Goal: Task Accomplishment & Management: Complete application form

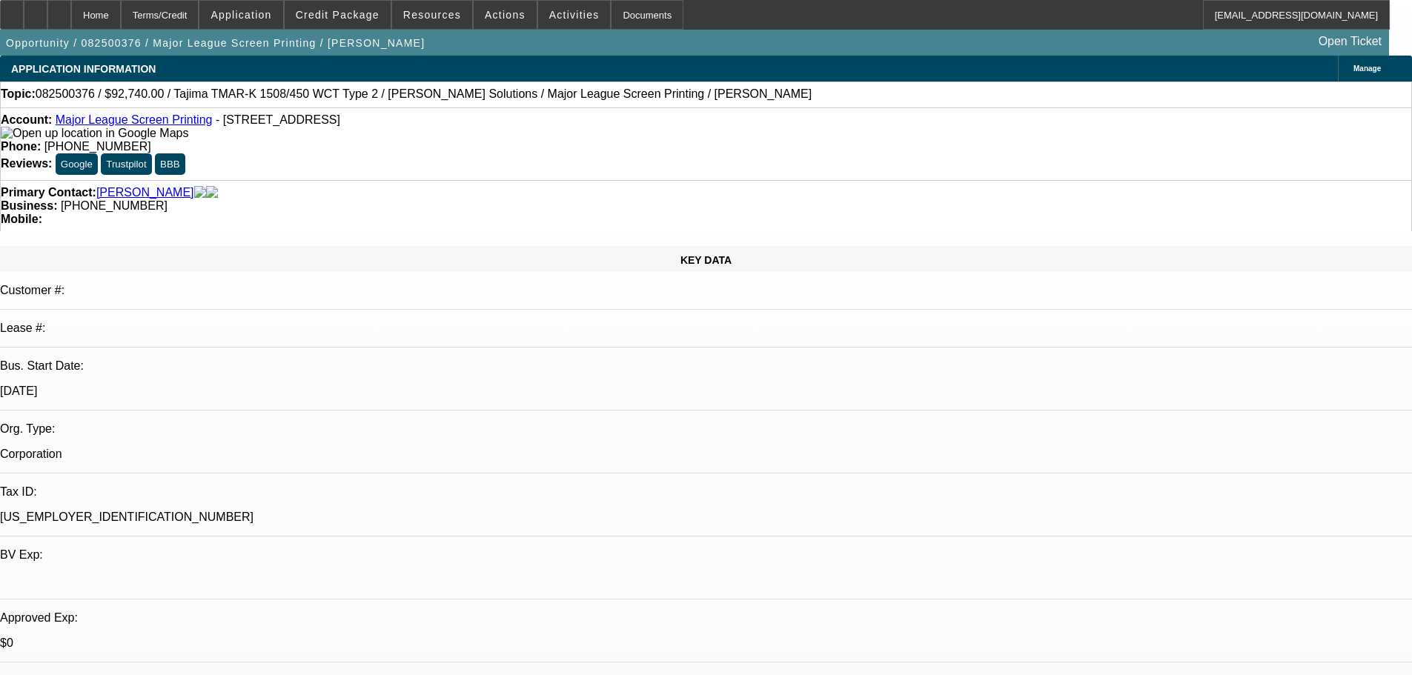
select select "0"
select select "2"
select select "0.1"
select select "4"
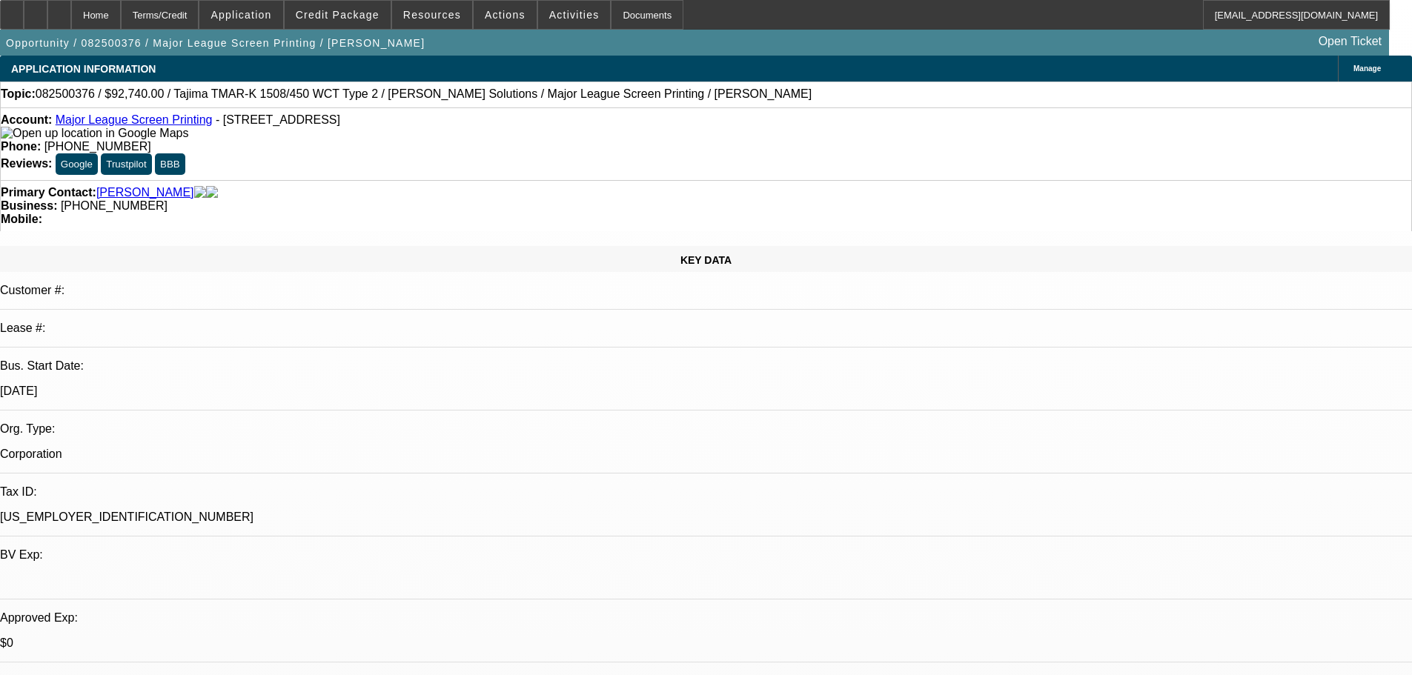
select select "0"
select select "2"
select select "0.1"
select select "4"
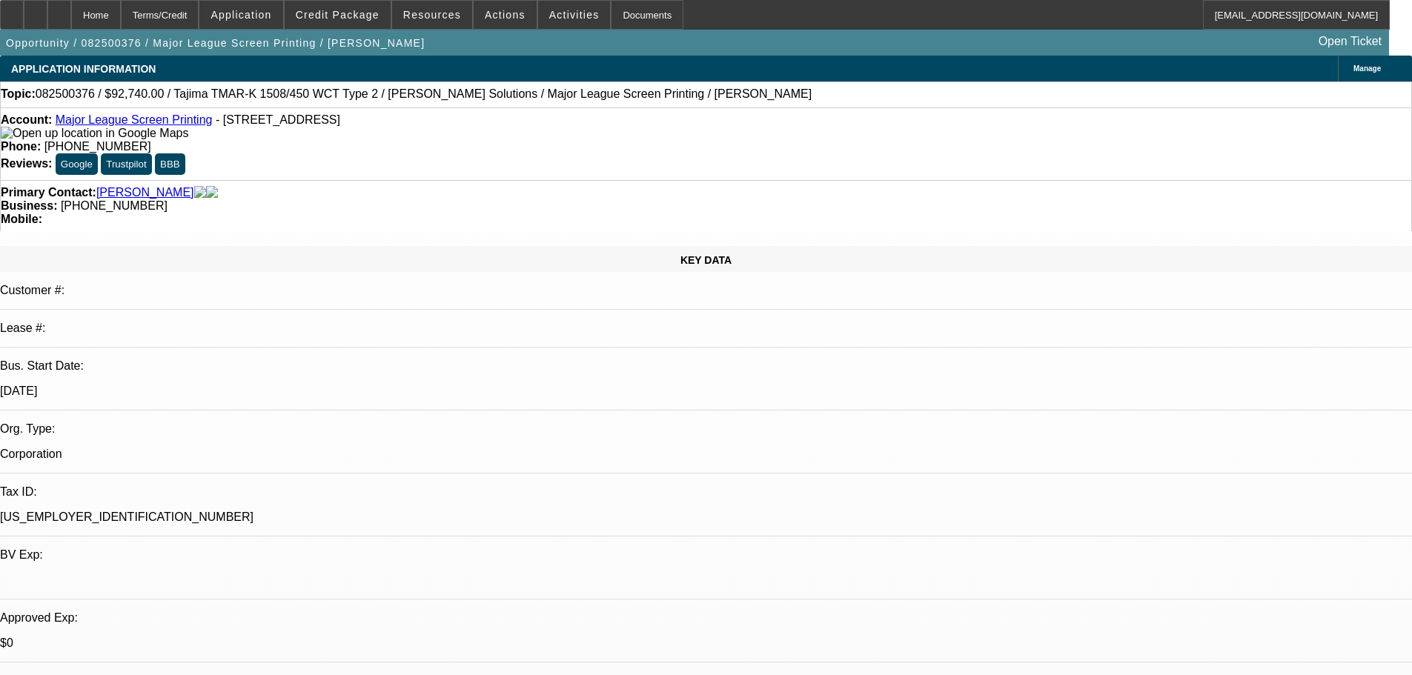
select select "0"
select select "2"
select select "0.1"
select select "4"
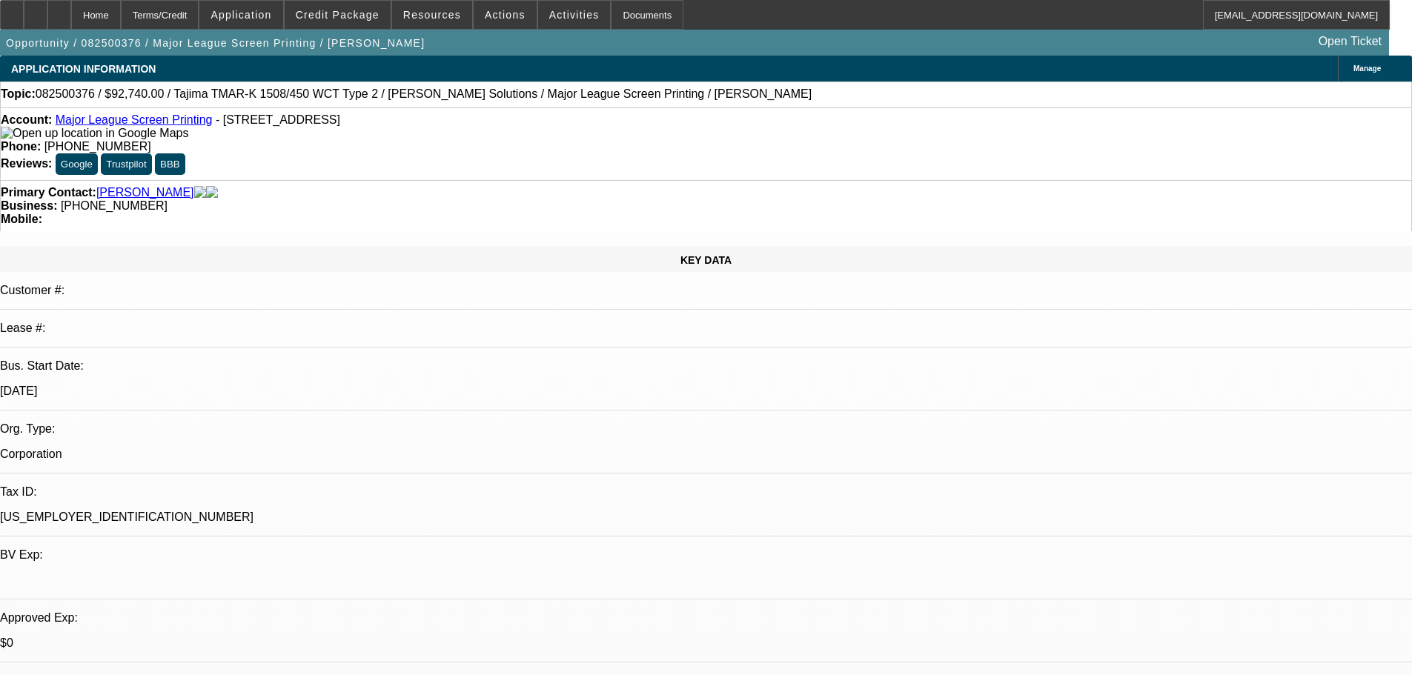
select select "0"
select select "2"
select select "0.1"
select select "4"
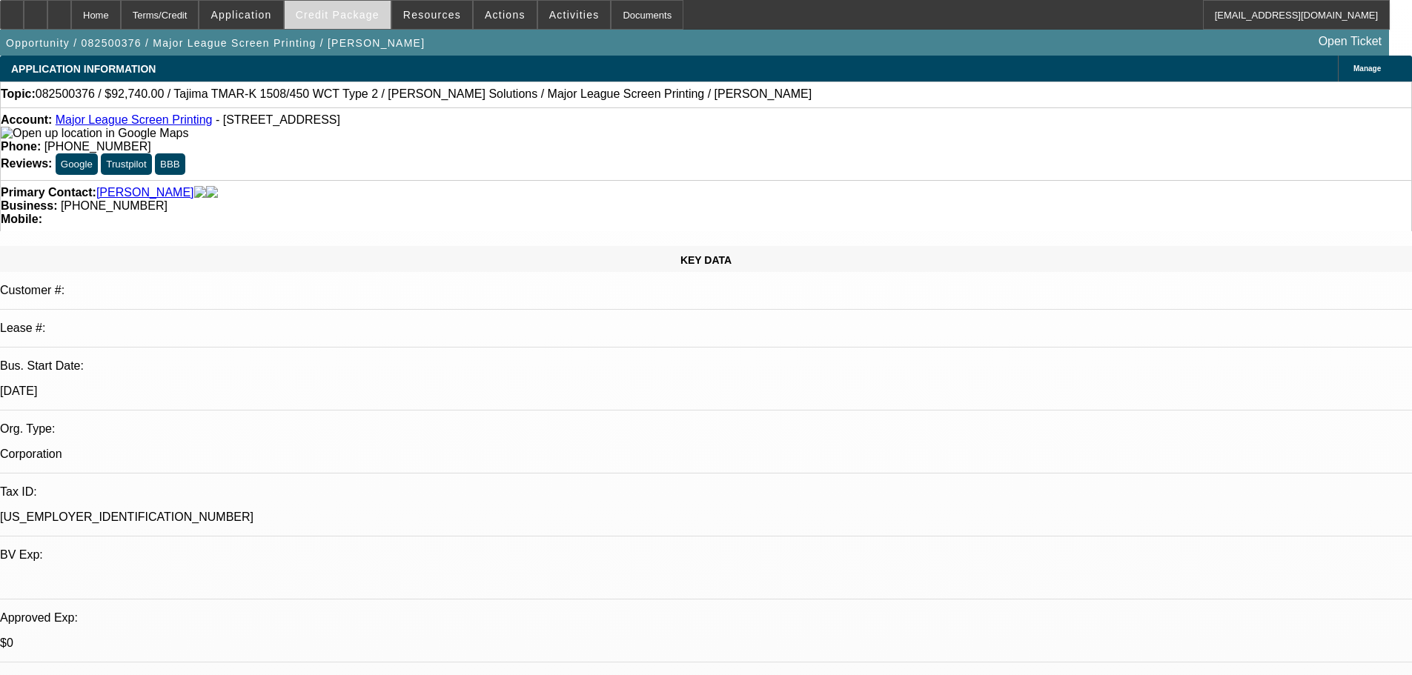
click at [365, 15] on span "Credit Package" at bounding box center [338, 15] width 84 height 12
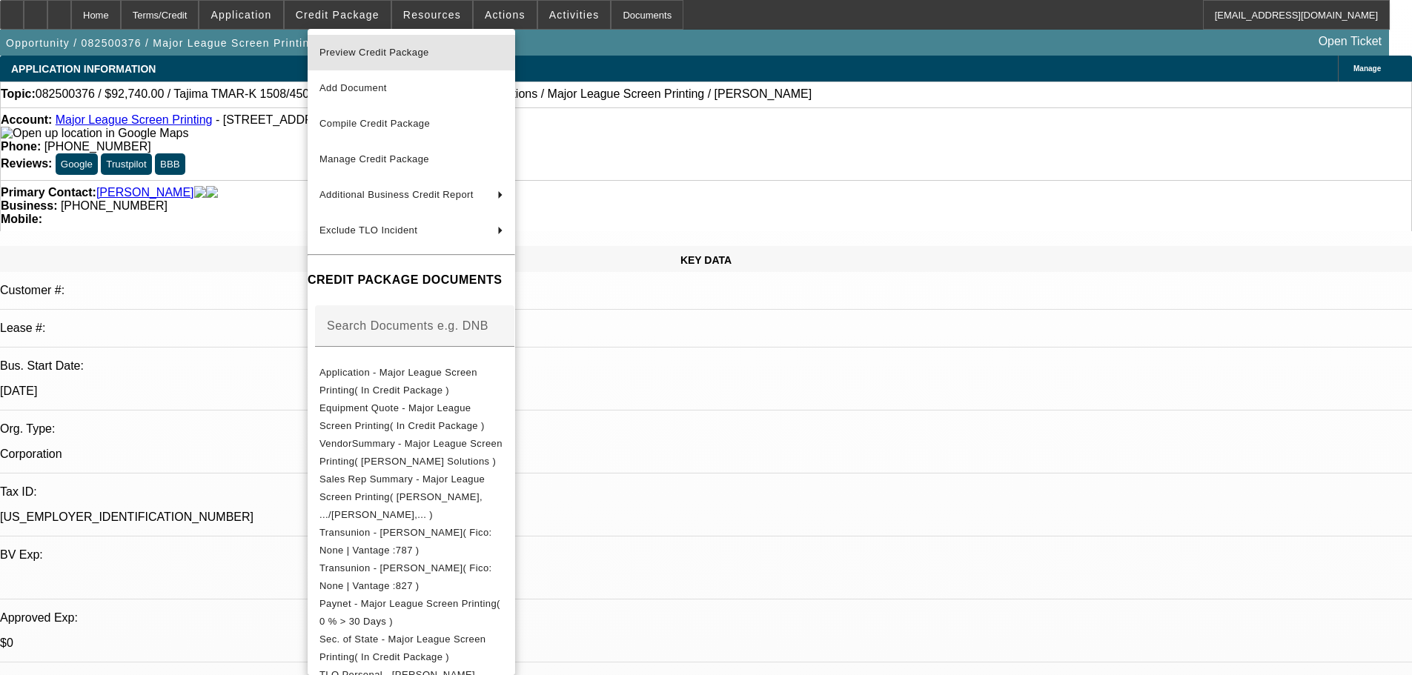
click at [370, 50] on span "Preview Credit Package" at bounding box center [375, 52] width 110 height 11
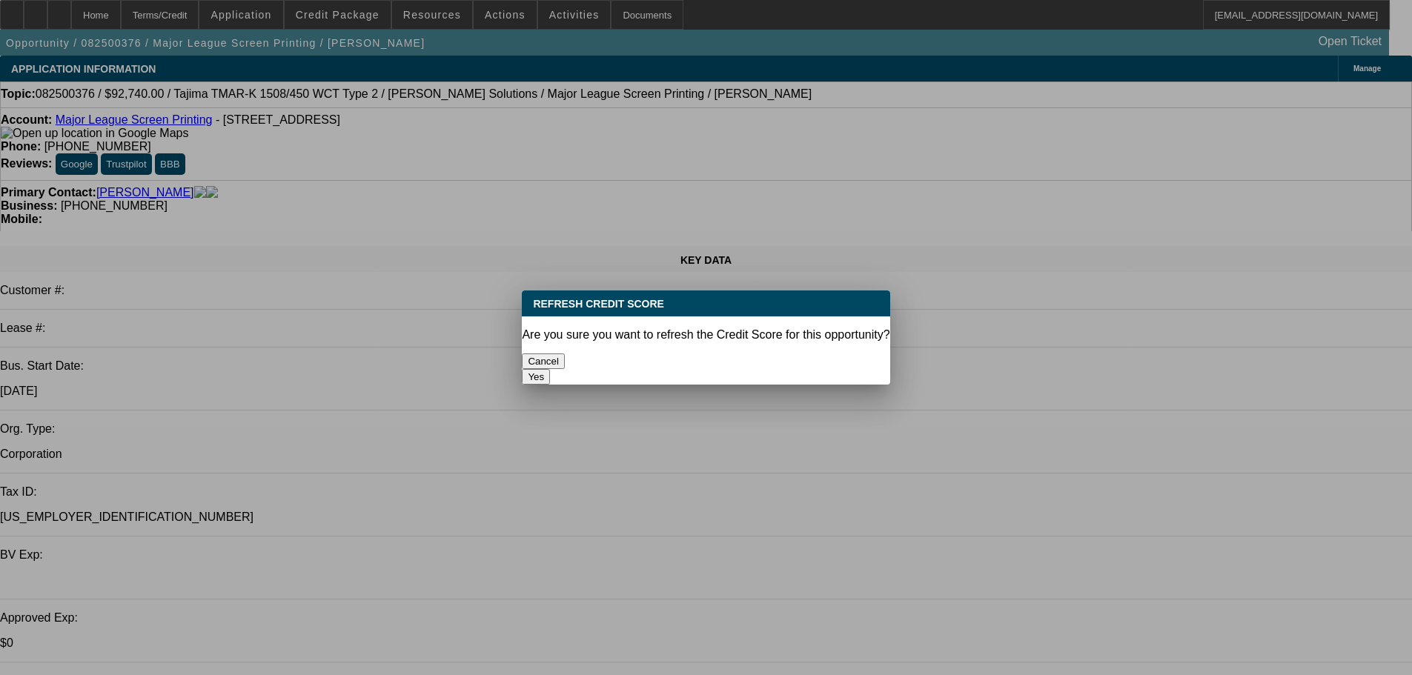
click at [550, 369] on button "Yes" at bounding box center [536, 377] width 28 height 16
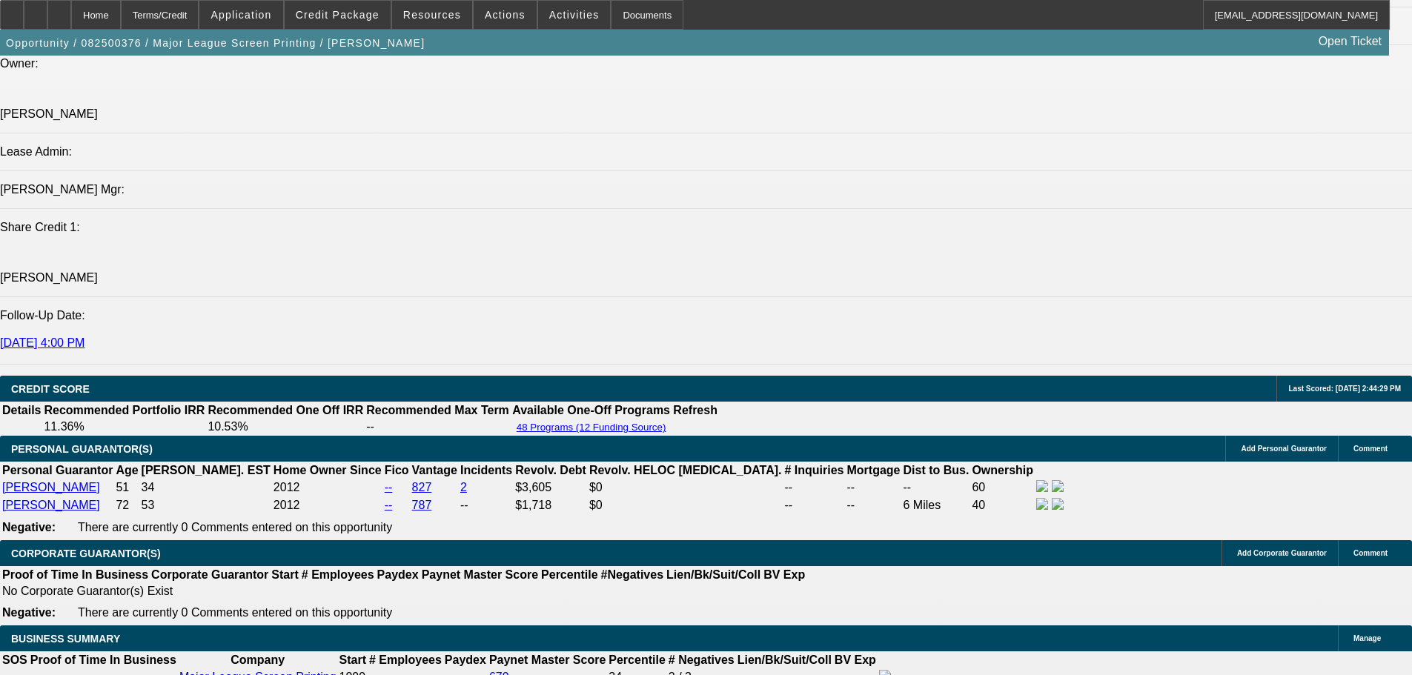
scroll to position [1631, 0]
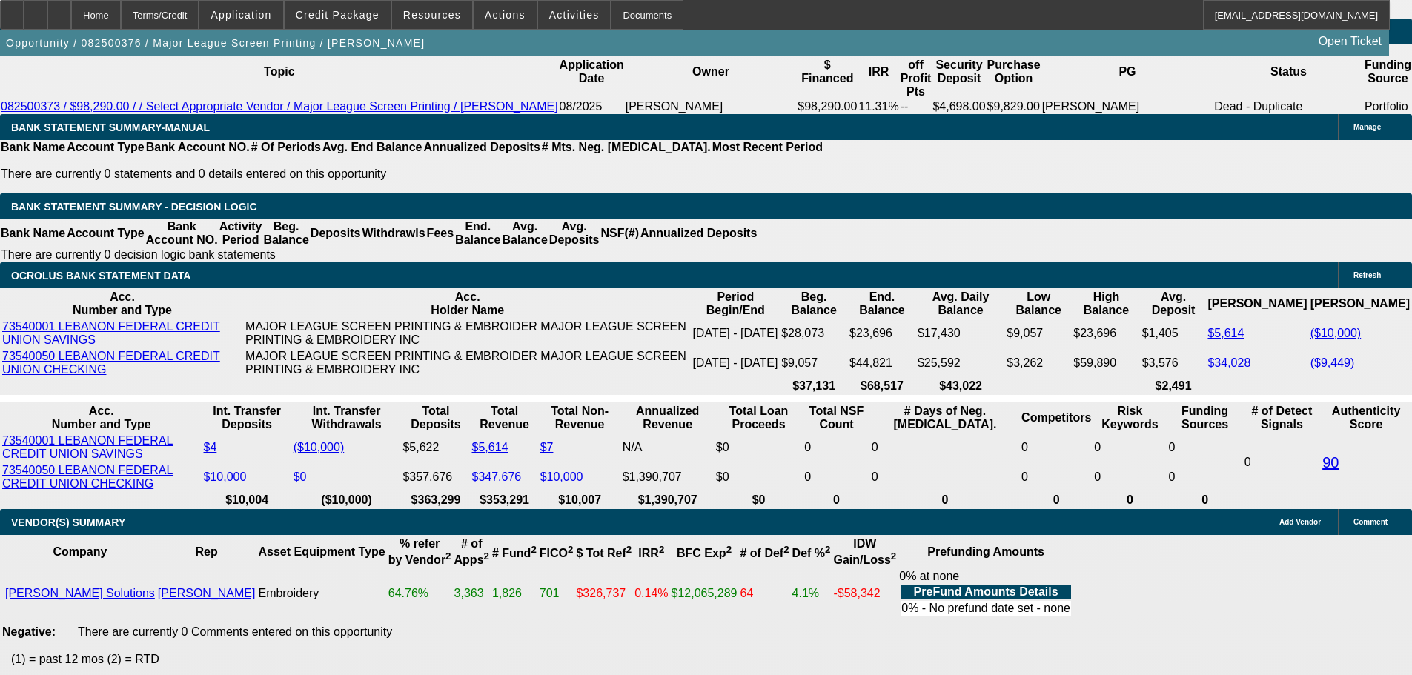
scroll to position [2521, 0]
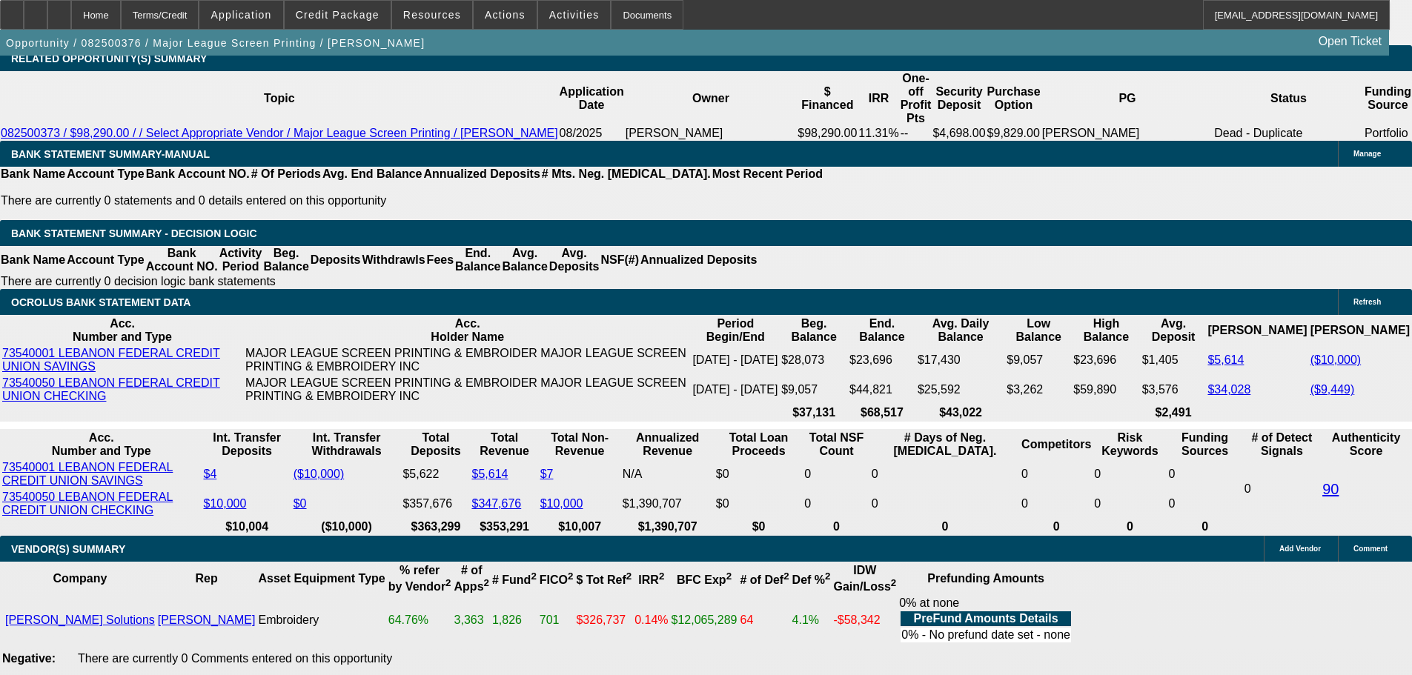
select select "3"
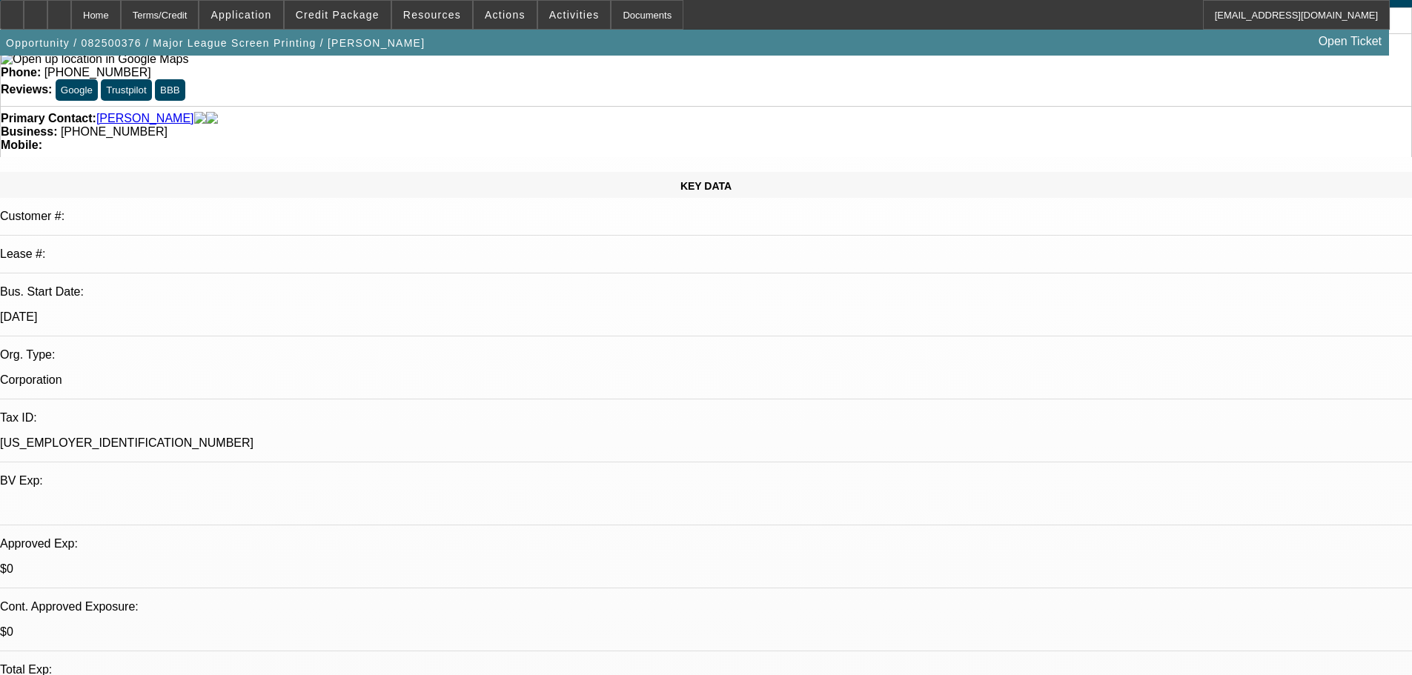
scroll to position [445, 0]
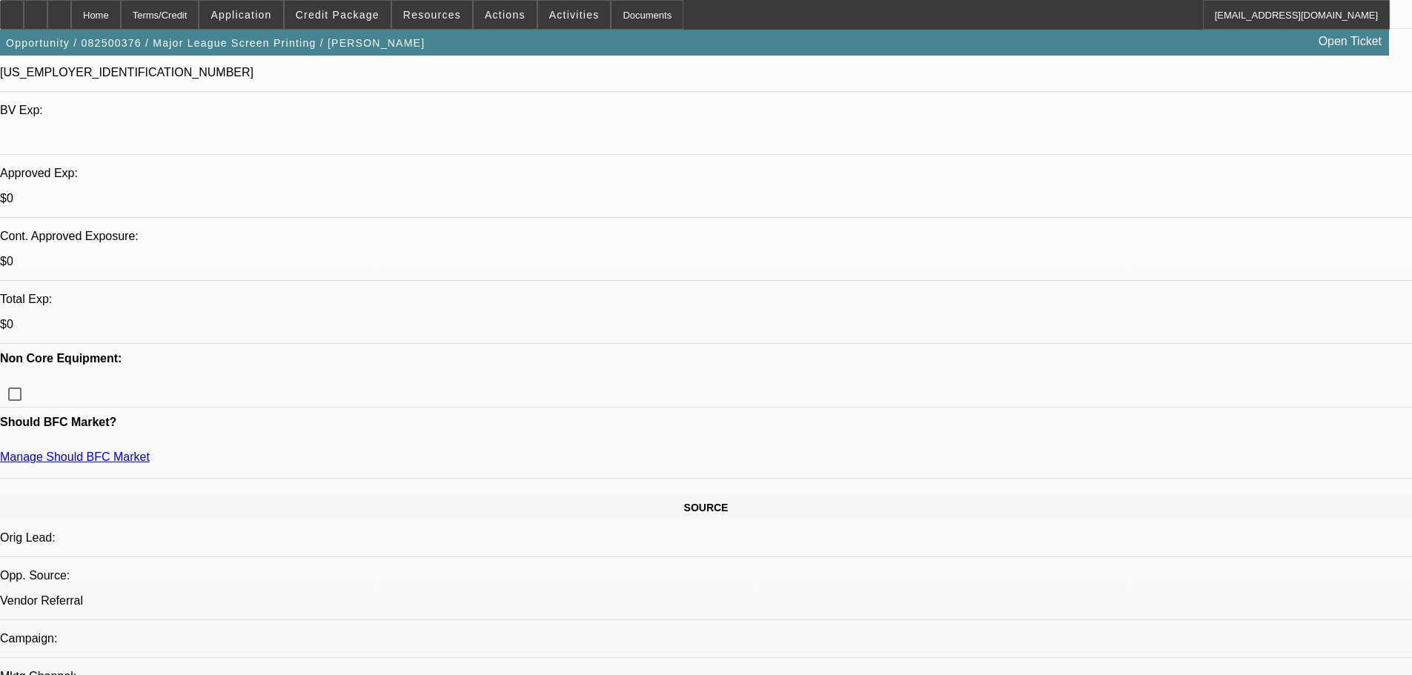
type textarea "GOOD TIB, HOMEOWNERS, MOST ACCTS CLOSED ON THE DAD, SMALL PAYNET LOAN NOTED BUT…"
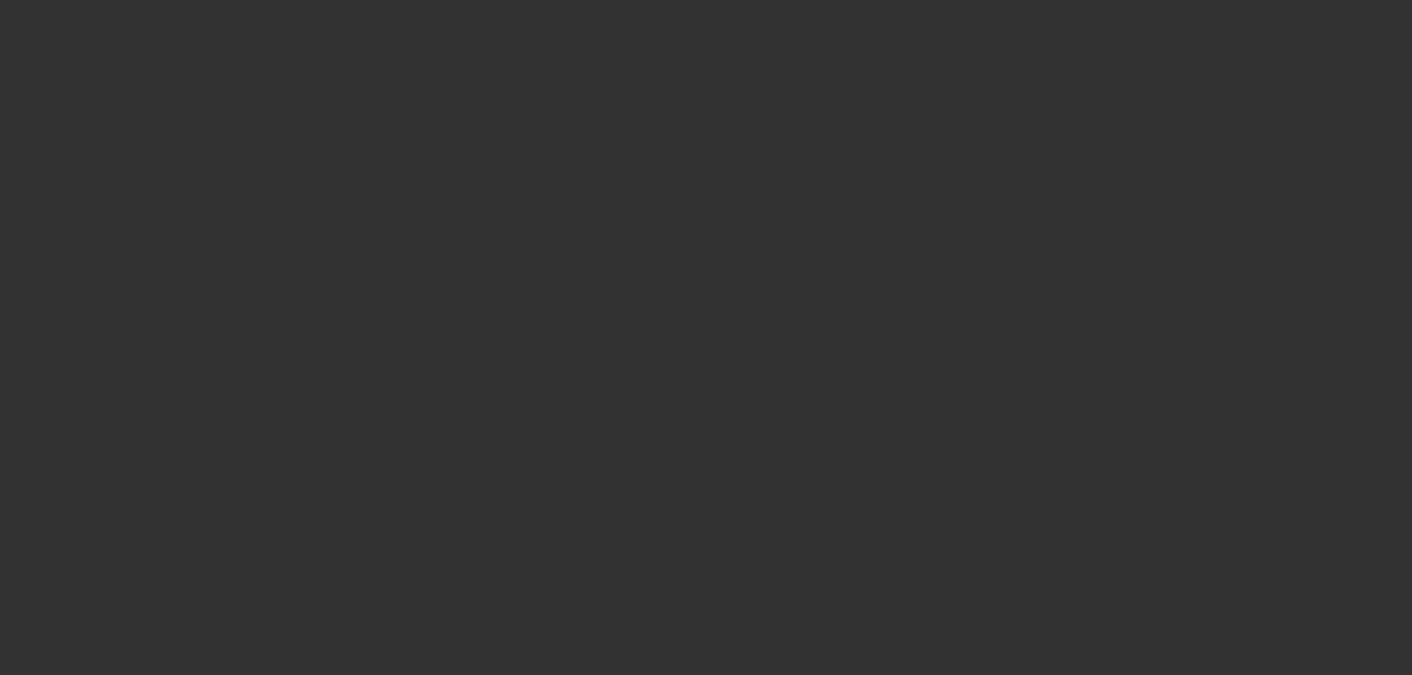
scroll to position [0, 0]
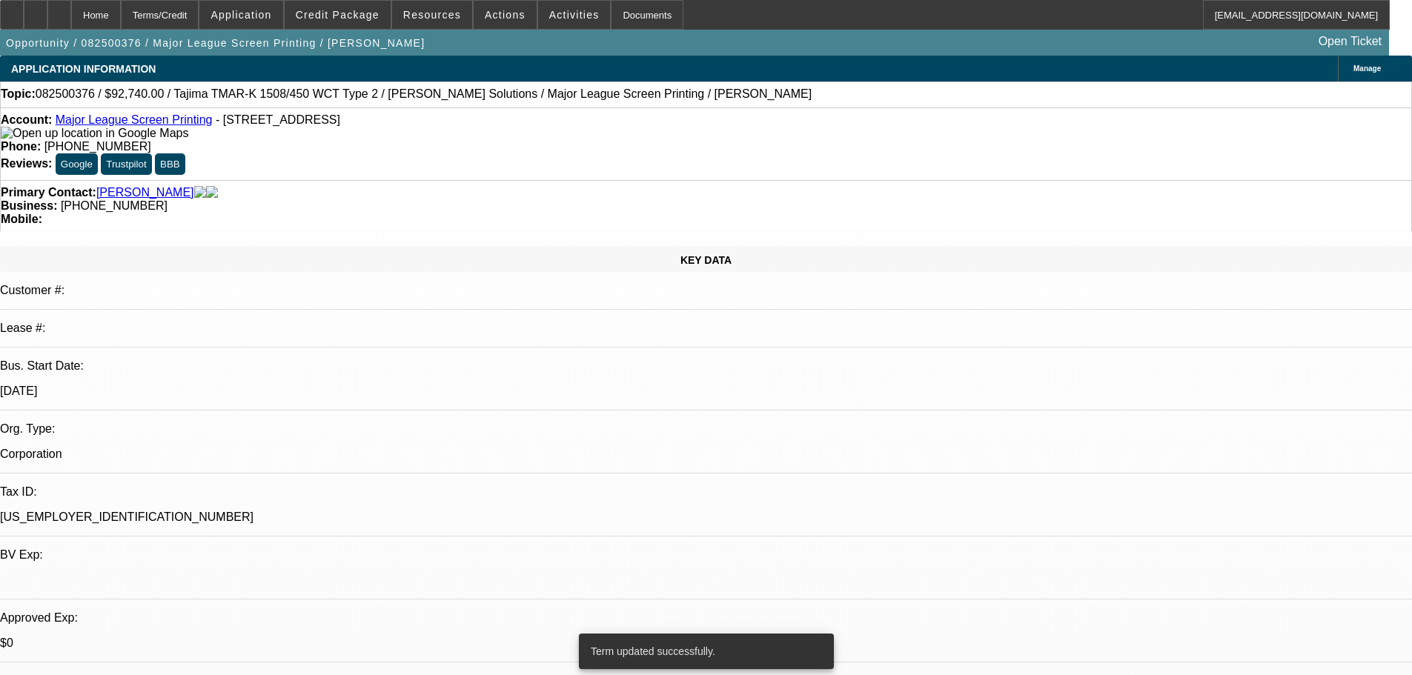
select select "0"
select select "2"
select select "0.1"
select select "4"
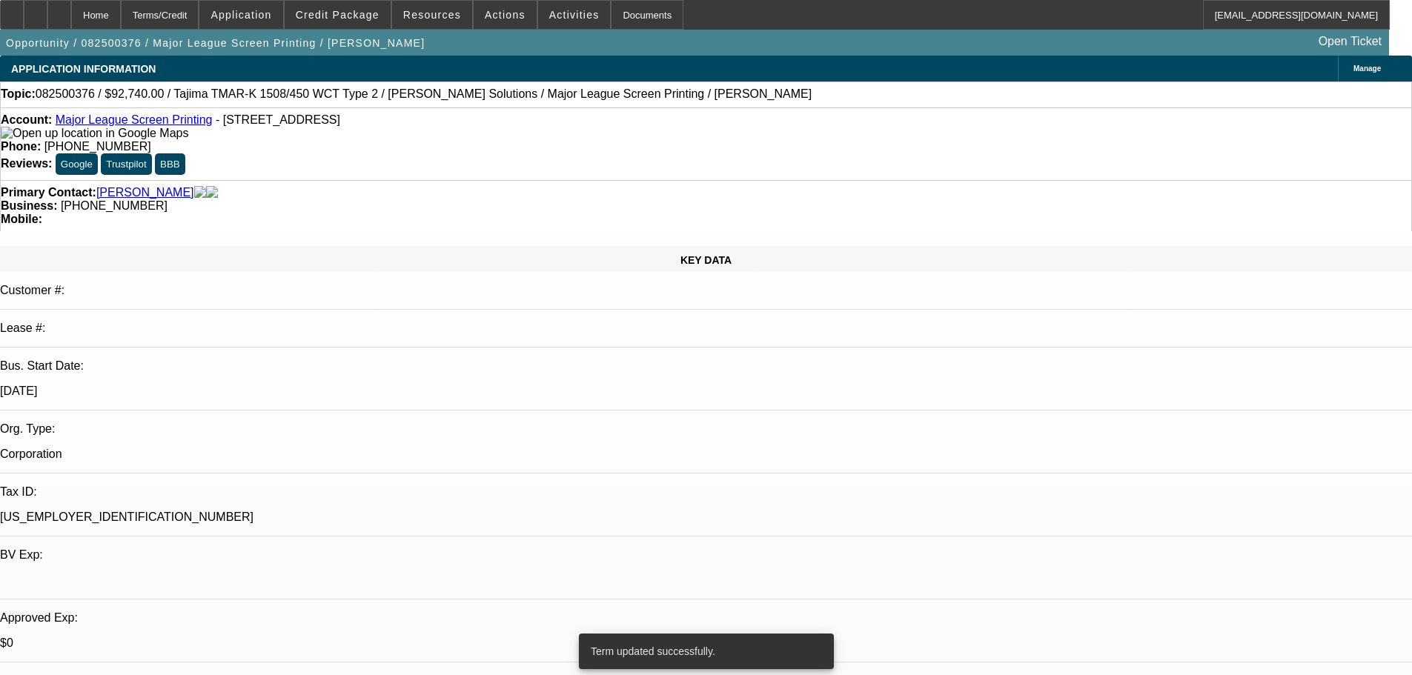
select select "0"
select select "2"
select select "0.1"
select select "4"
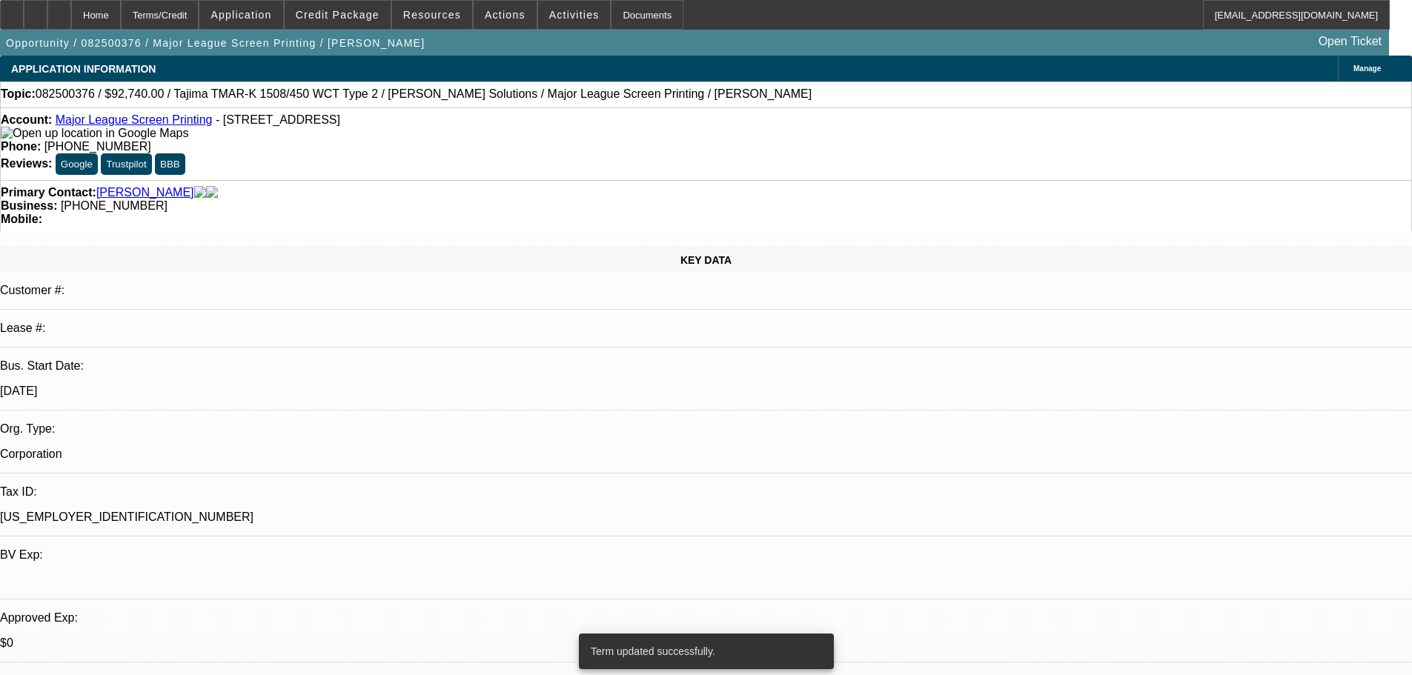
select select "0"
select select "2"
select select "0.1"
select select "4"
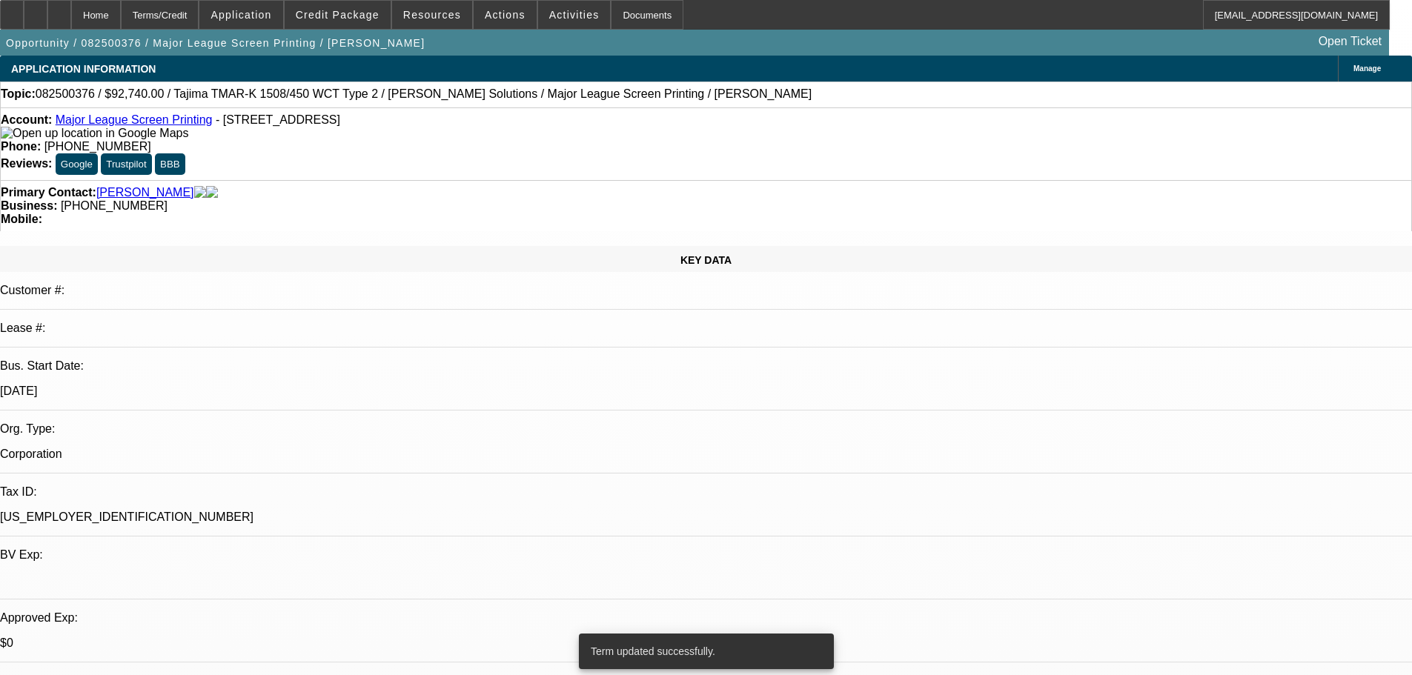
select select "0"
select select "2"
select select "0.1"
select select "4"
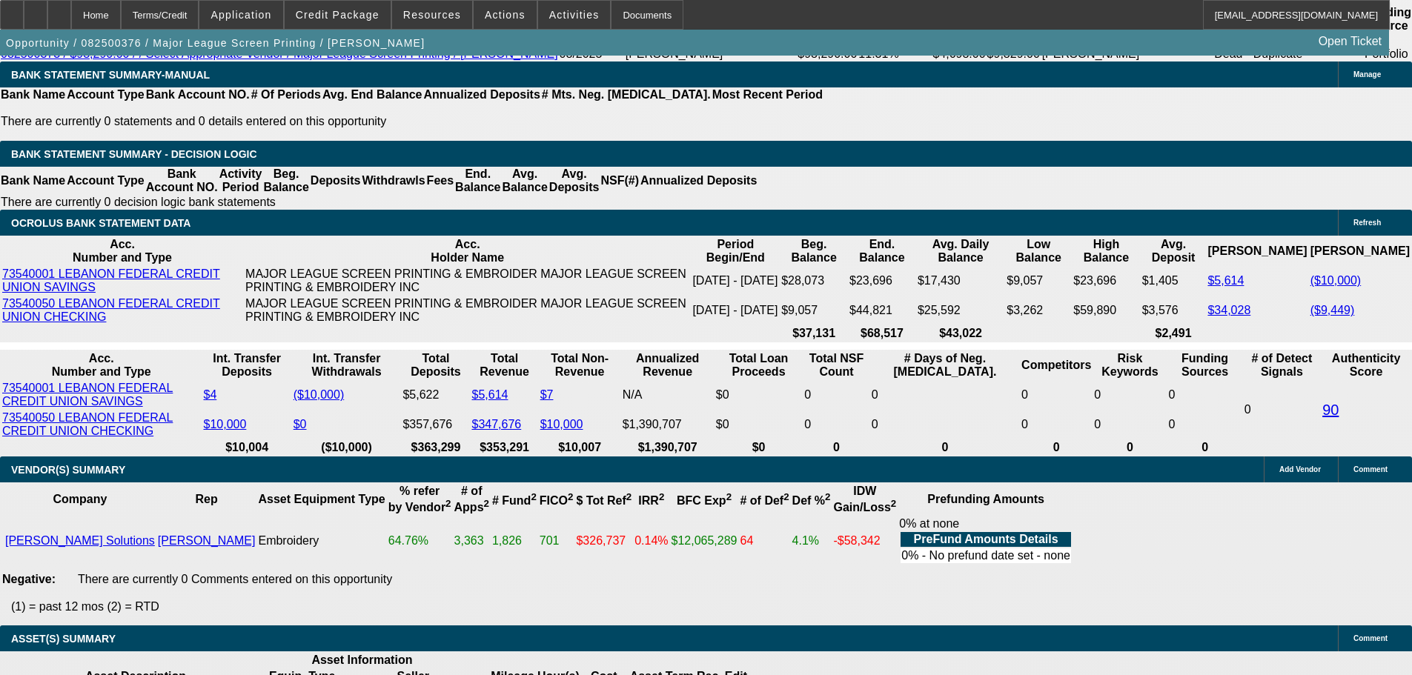
scroll to position [2771, 0]
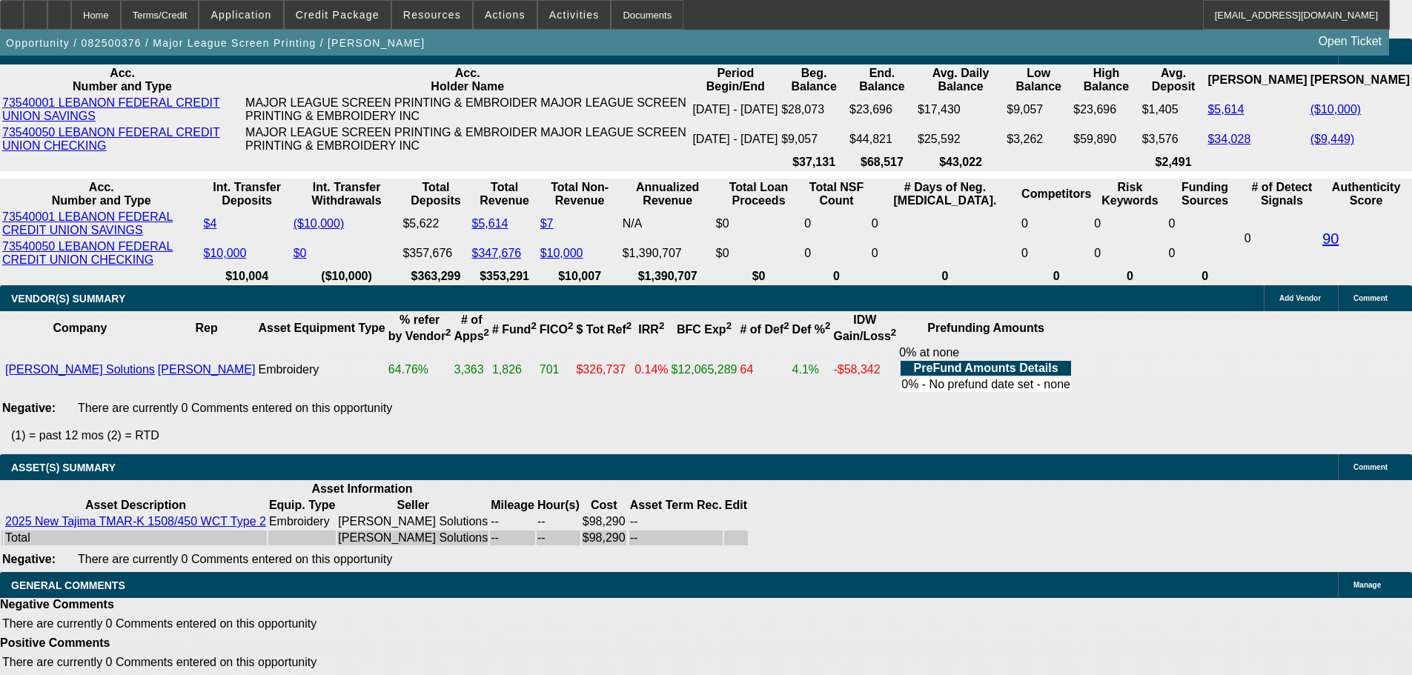
select select "3"
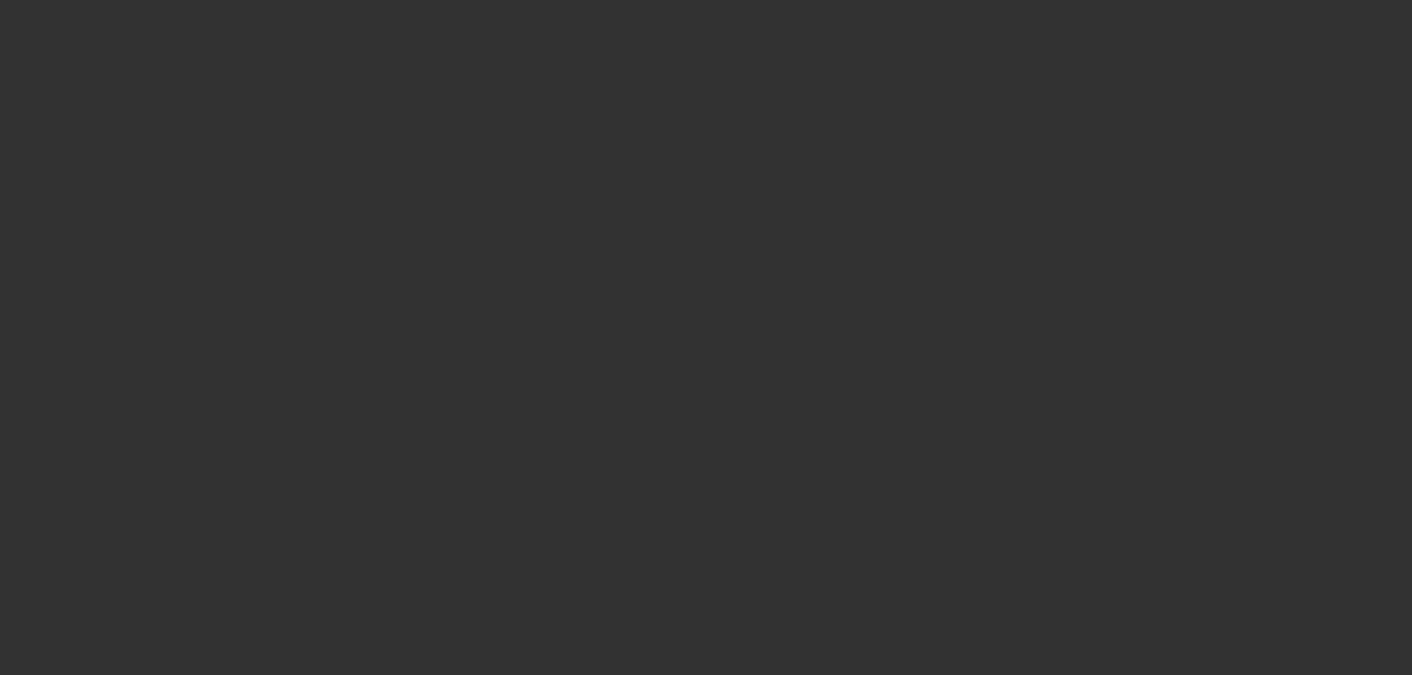
scroll to position [0, 0]
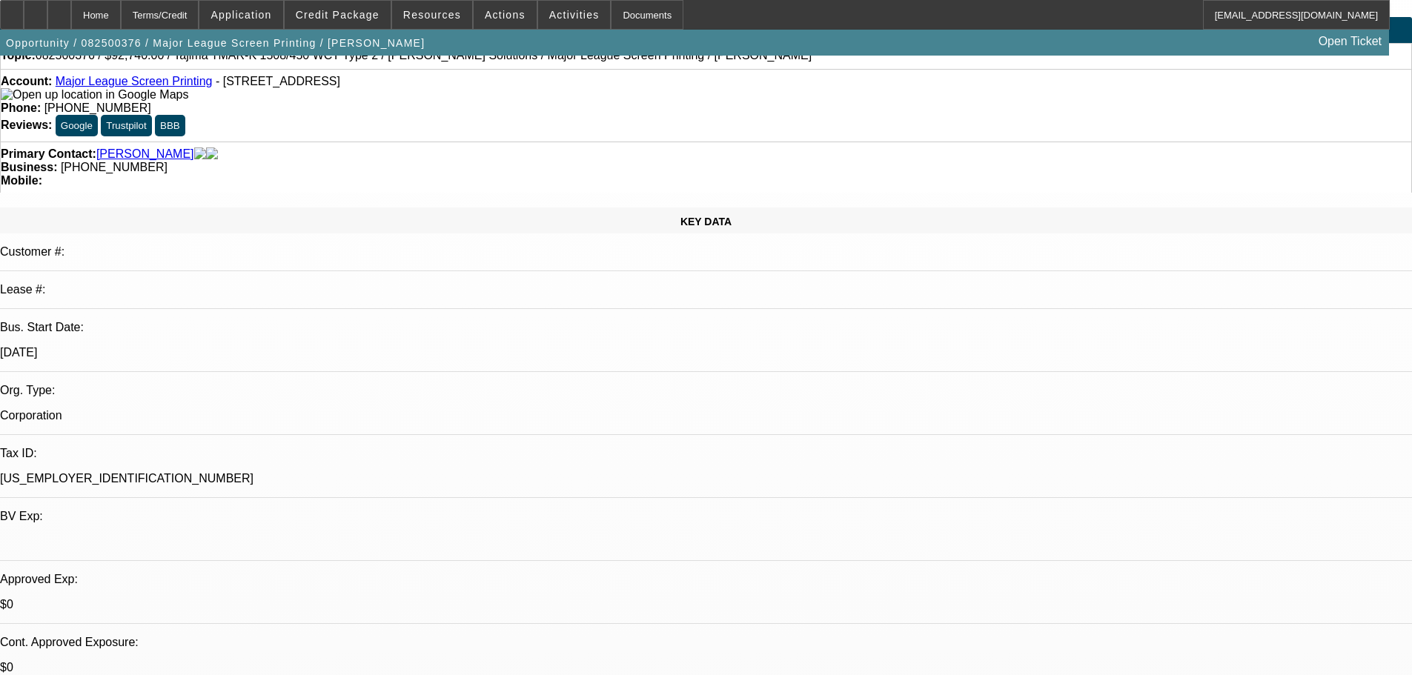
scroll to position [0, 0]
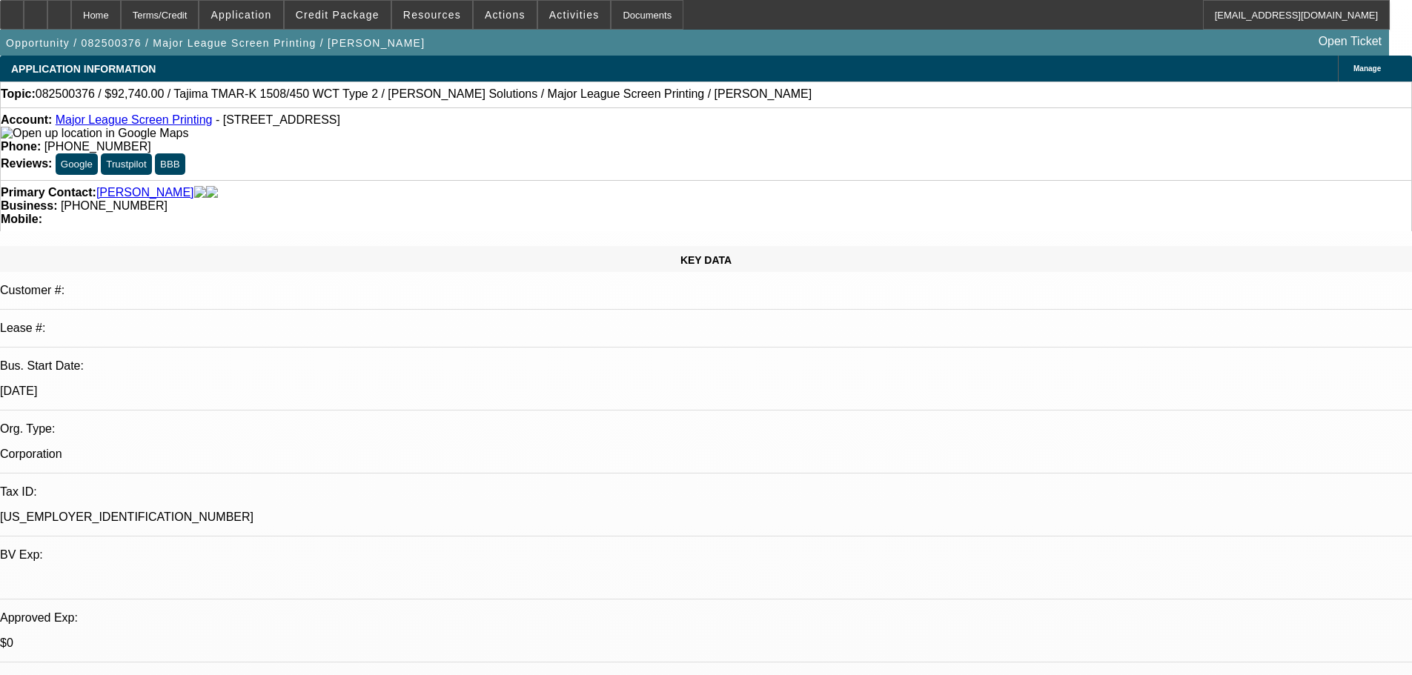
type textarea "GOOD LUCK"
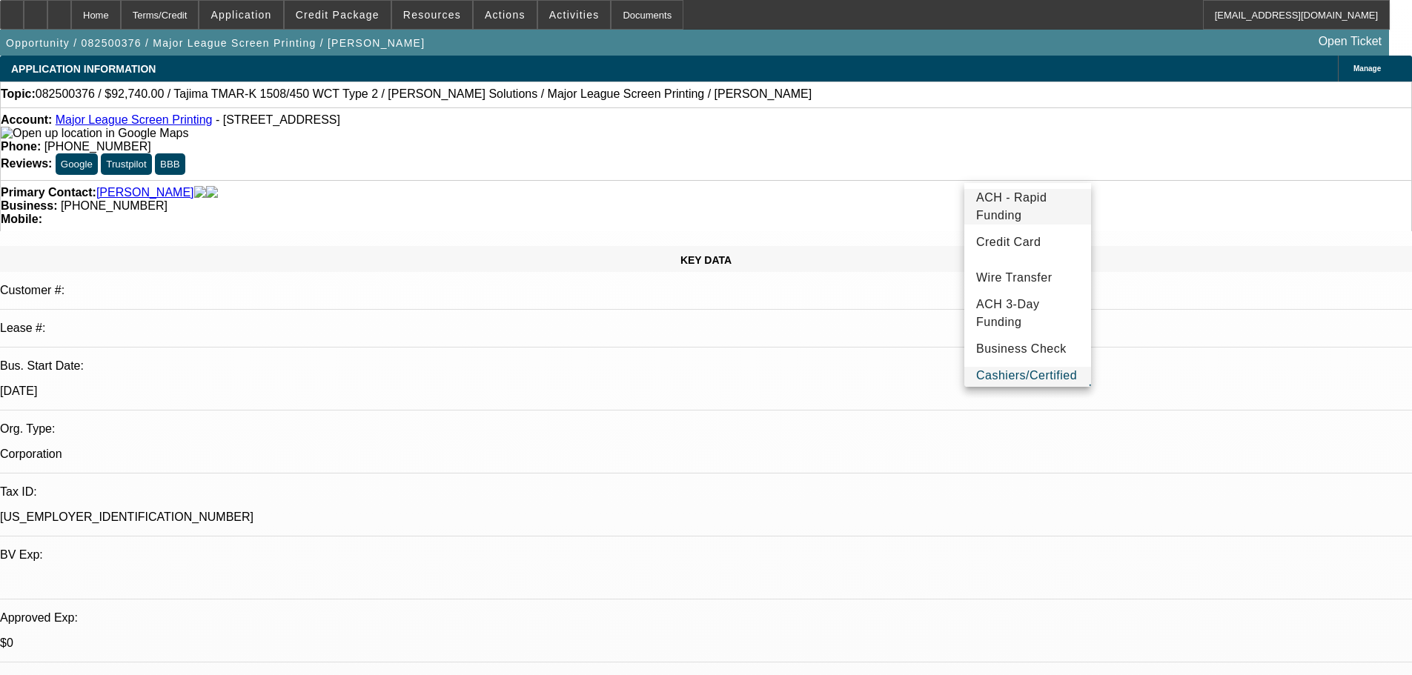
scroll to position [38, 0]
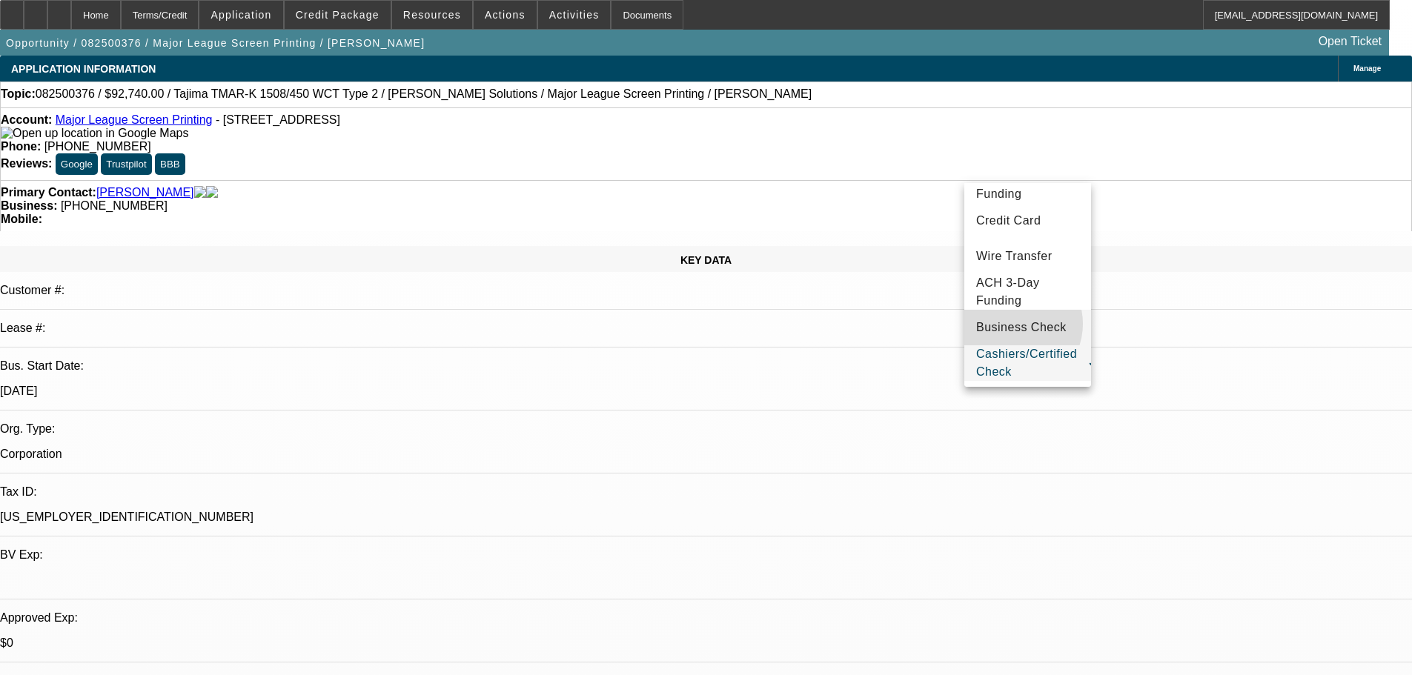
click at [1013, 323] on span "Business Check" at bounding box center [1021, 328] width 90 height 18
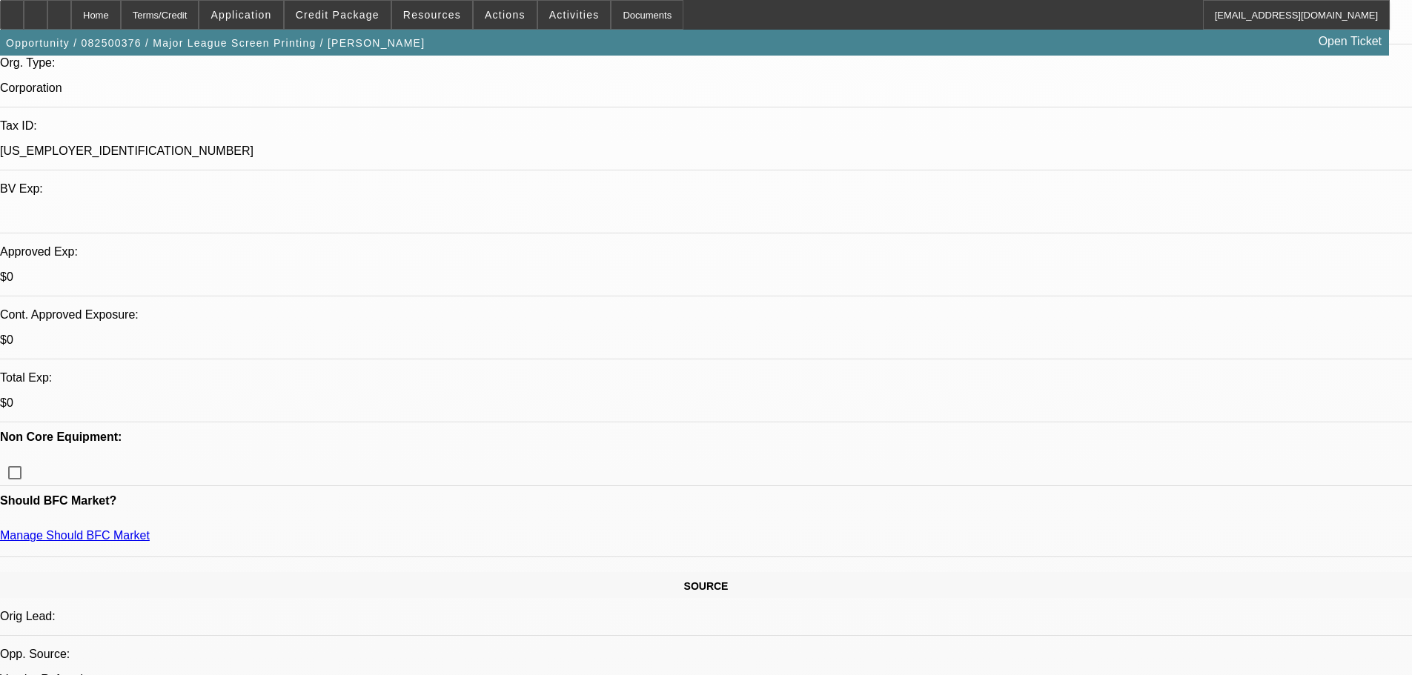
scroll to position [371, 0]
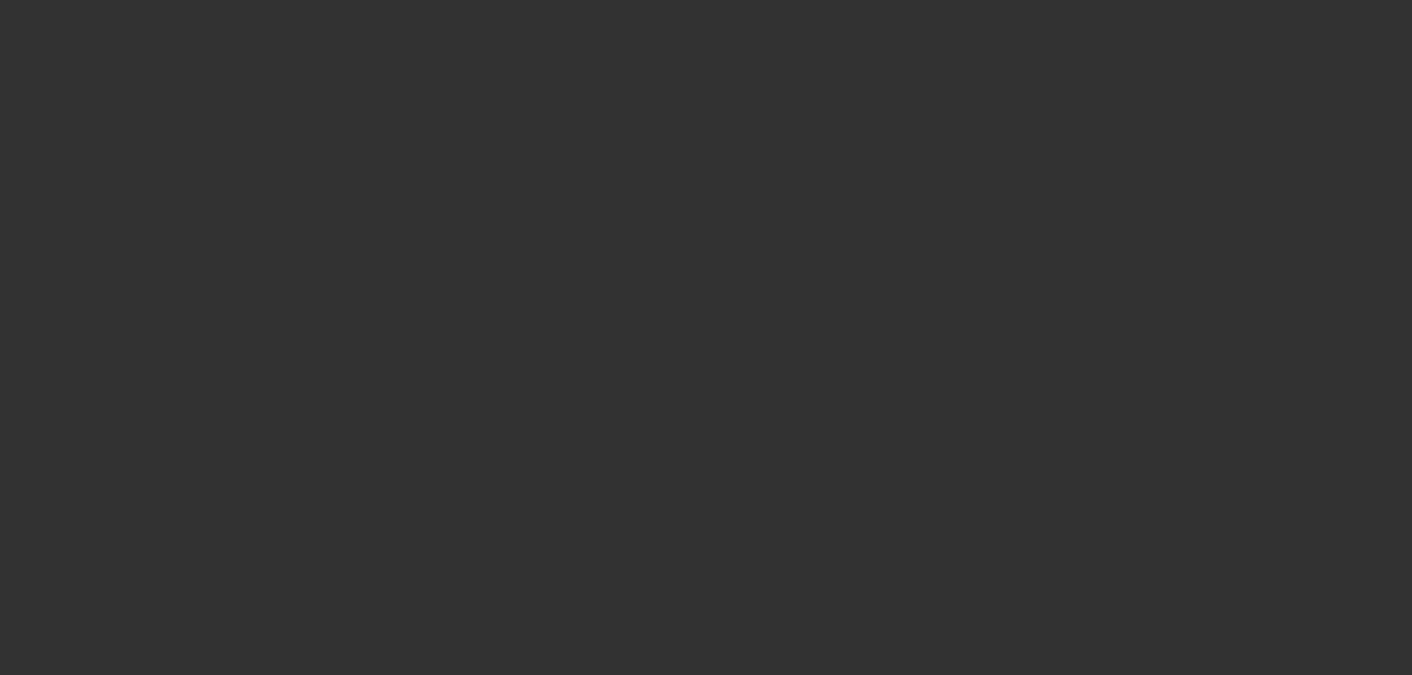
scroll to position [0, 0]
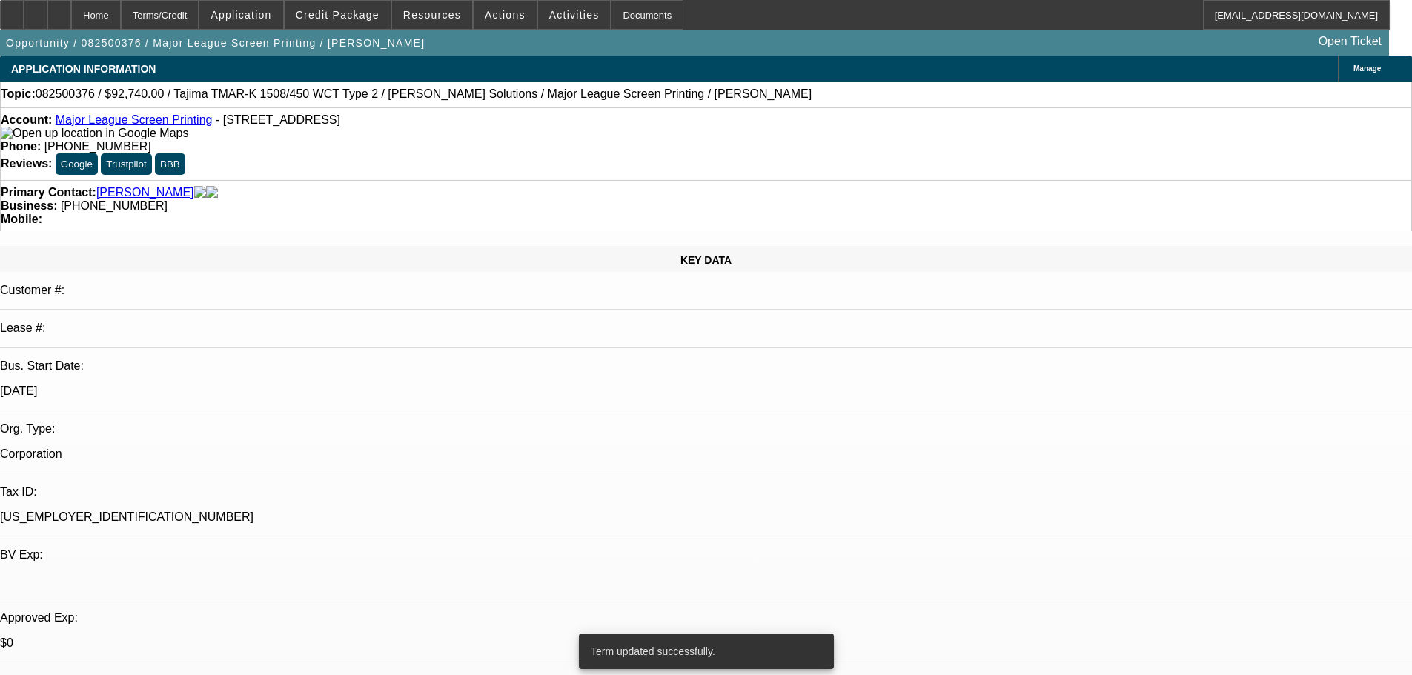
select select "0"
select select "2"
select select "0.1"
select select "4"
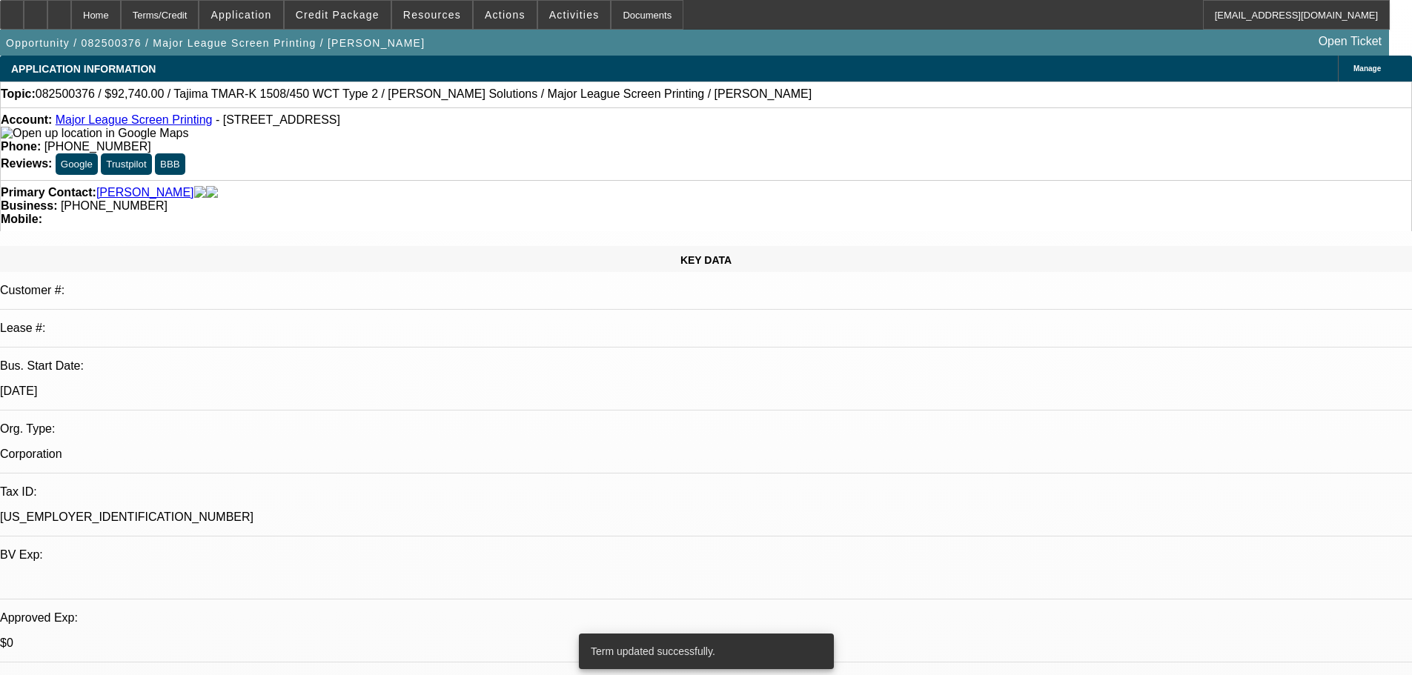
select select "0"
select select "2"
select select "0.1"
select select "4"
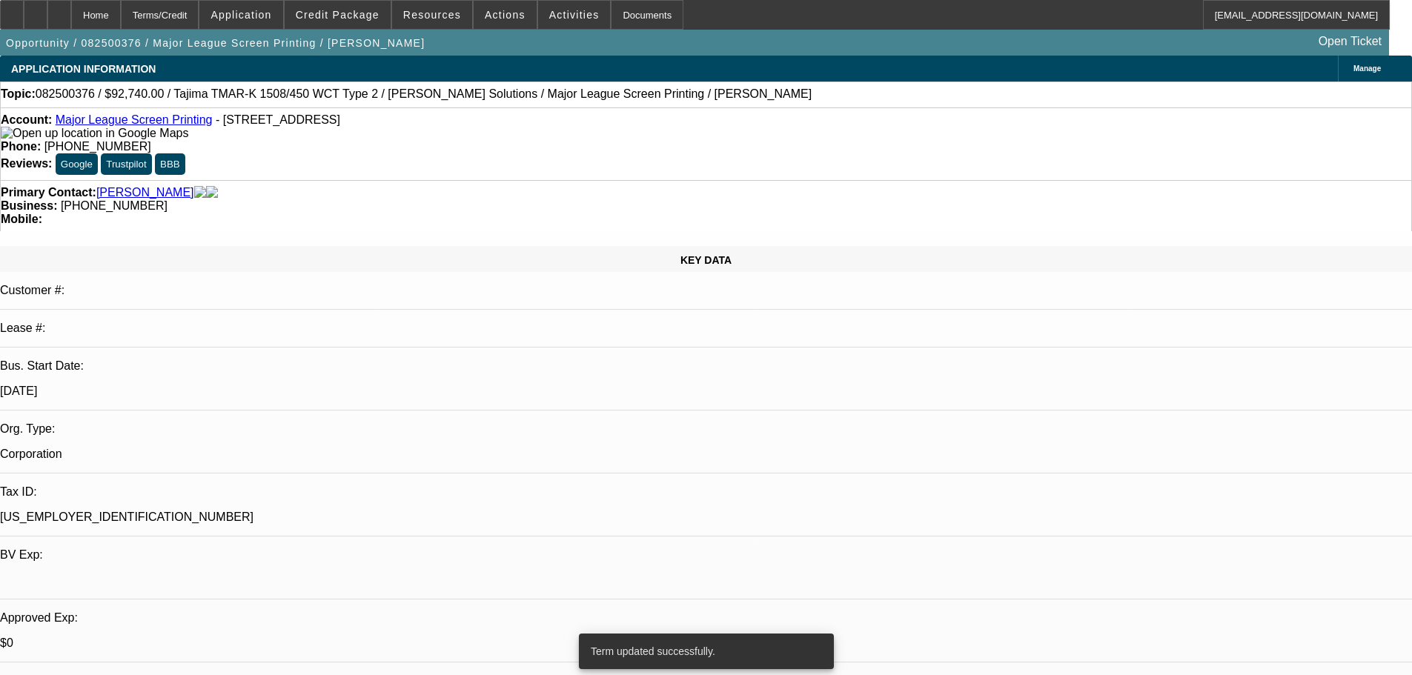
select select "0"
select select "2"
select select "0.1"
select select "4"
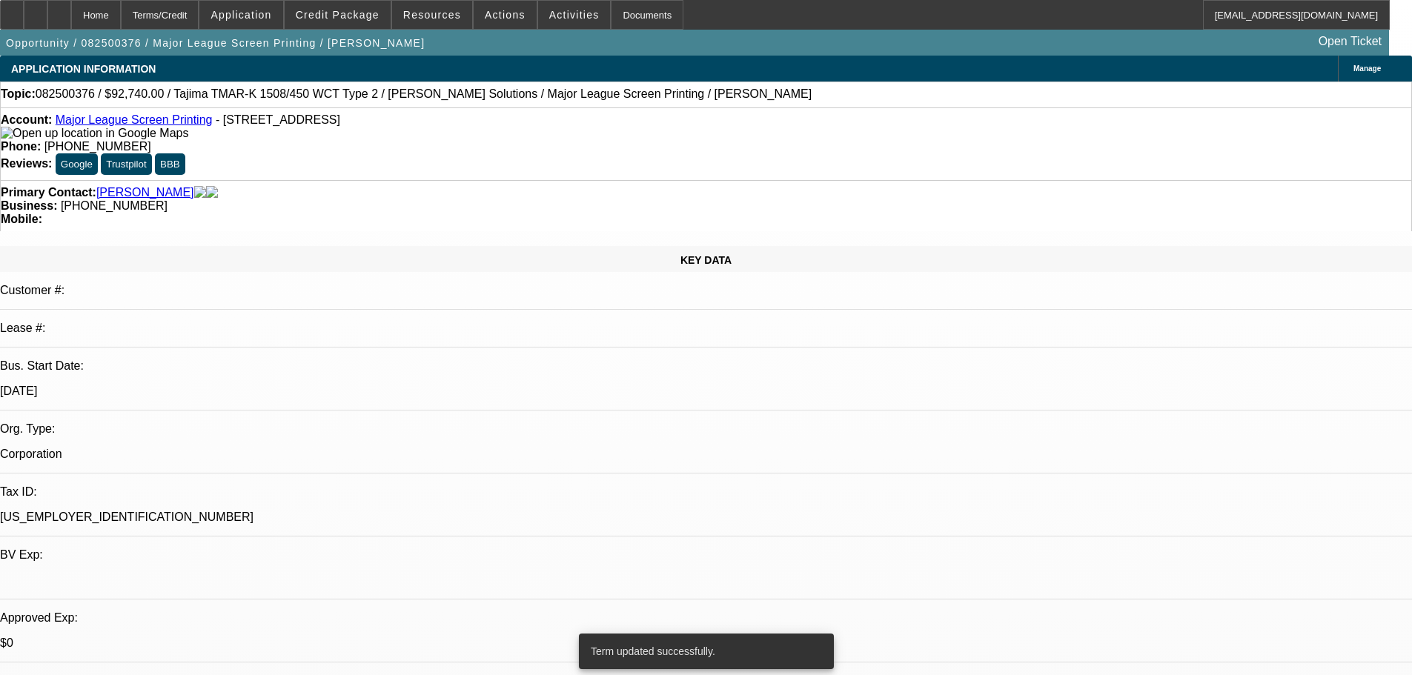
select select "0"
select select "2"
select select "0.1"
select select "4"
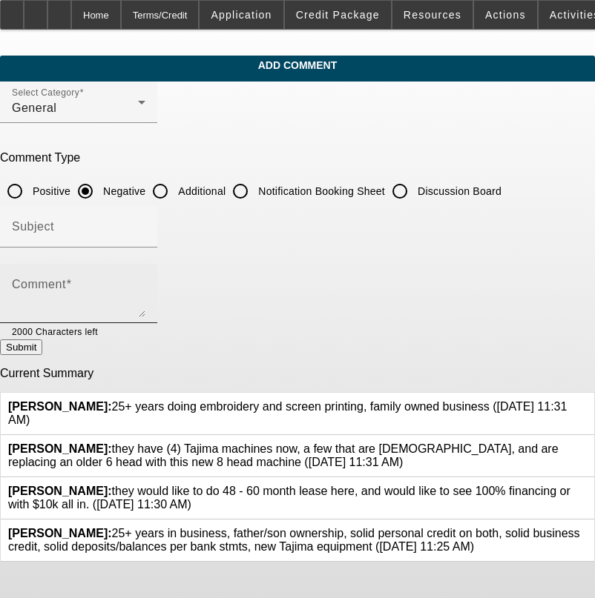
click at [66, 288] on mat-label "Comment" at bounding box center [39, 284] width 54 height 13
click at [92, 288] on textarea "Comment" at bounding box center [78, 300] width 133 height 36
click at [145, 286] on textarea "$4400 DEAL SHIPPING ," at bounding box center [78, 300] width 133 height 36
click at [145, 288] on textarea "$4400 DEAL SHIPPING , [PERSON_NAME] ACCTS CLOSED" at bounding box center [78, 300] width 133 height 36
click at [145, 290] on textarea "$4400 DEAL SHIPPING , [PERSON_NAME] ACCTS CLOSED , [PERSON_NAME] THE DAD" at bounding box center [78, 300] width 133 height 36
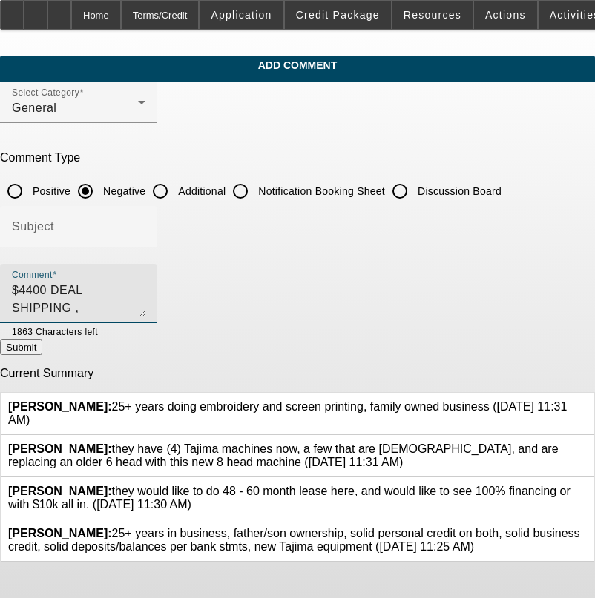
click at [145, 308] on textarea "$4400 DEAL SHIPPING , [PERSON_NAME] ACCTS CLOSED , [PERSON_NAME] THE DAD [DEMOG…" at bounding box center [78, 300] width 133 height 36
type textarea "$4400 DEAL SHIPPING , [PERSON_NAME] ACCTS CLOSED , [PERSON_NAME] THE DAD [DEMOG…"
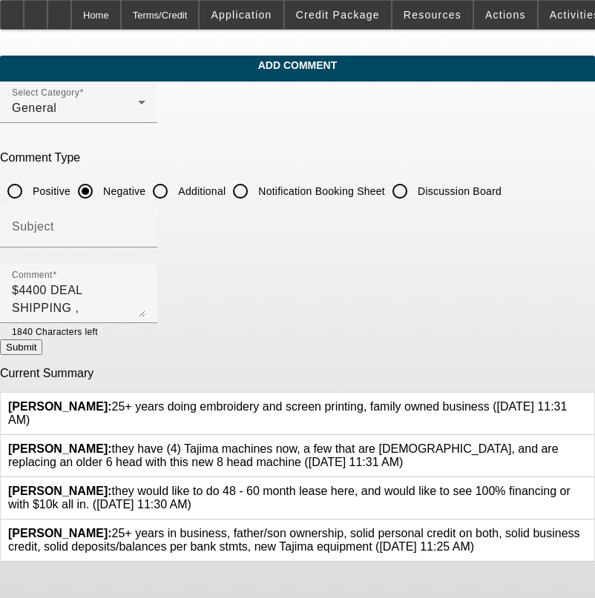
click at [42, 351] on button "Submit" at bounding box center [21, 348] width 42 height 16
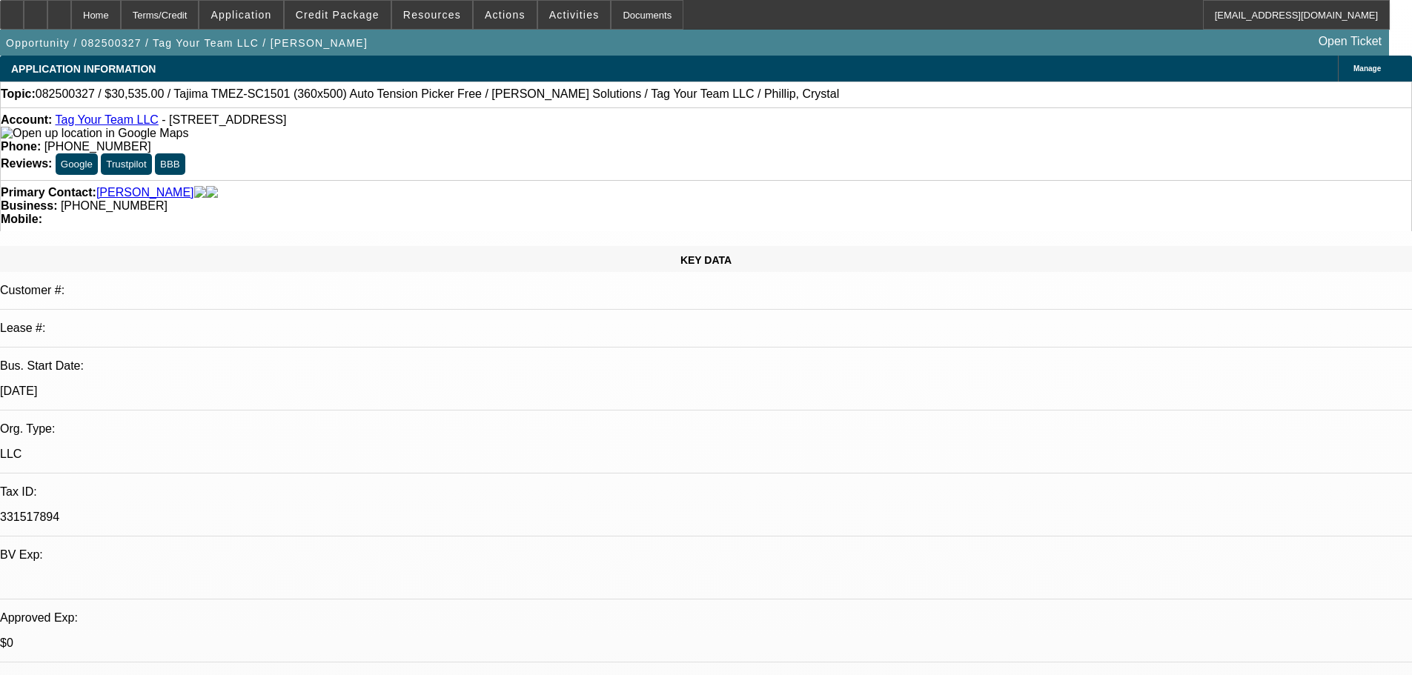
select select "0"
select select "2"
select select "0.1"
select select "4"
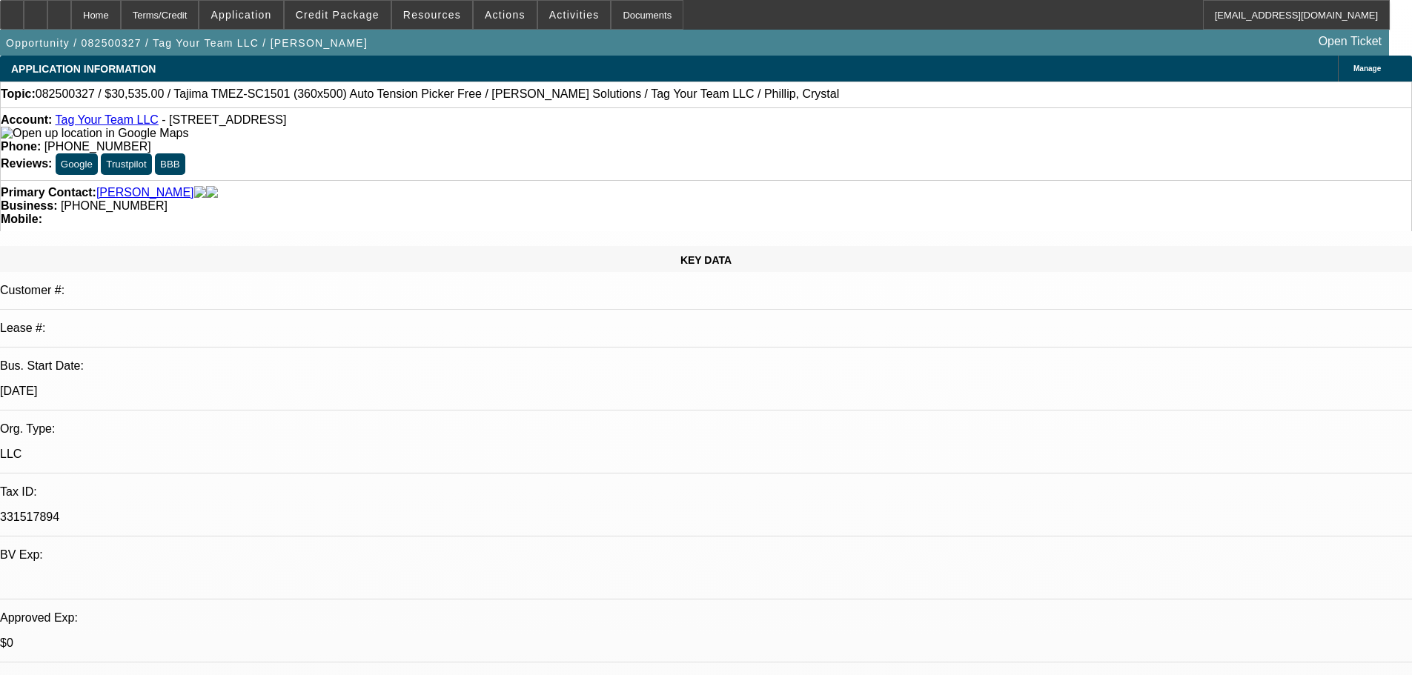
select select "0"
select select "2"
select select "0"
select select "6"
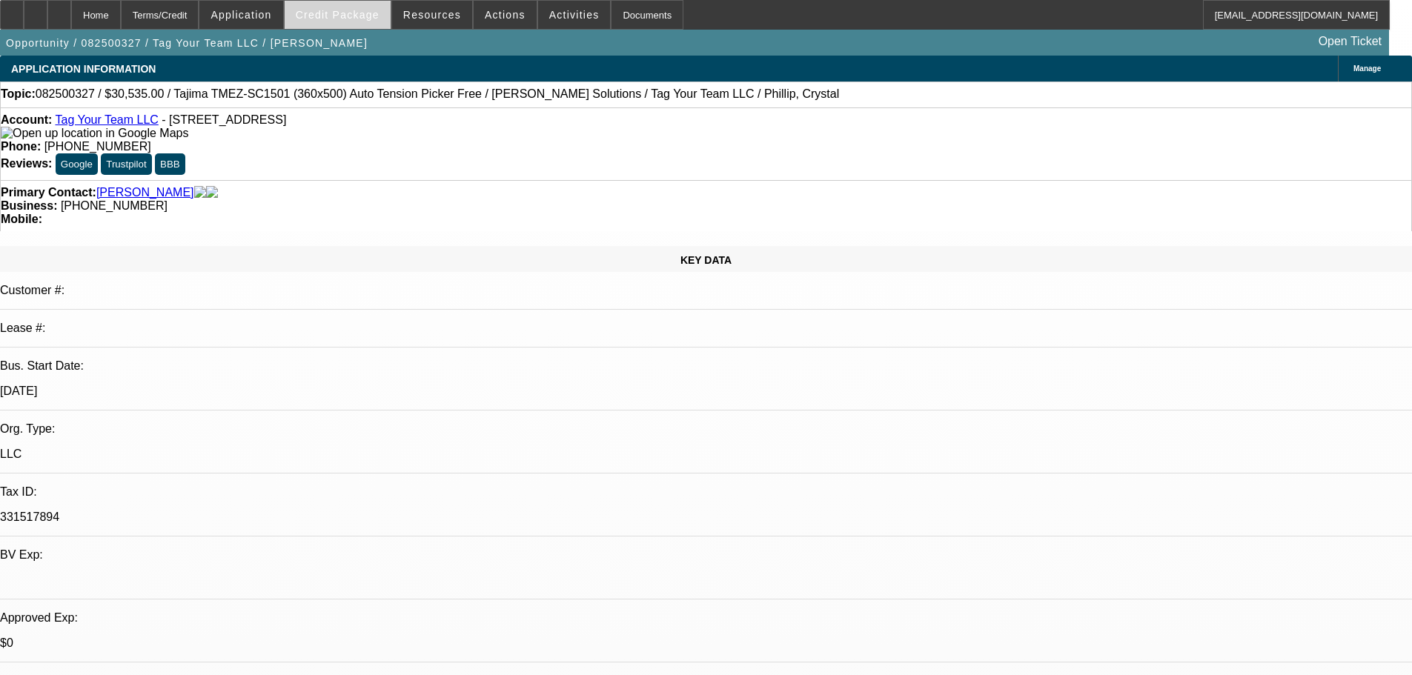
click at [340, 16] on span "Credit Package" at bounding box center [338, 15] width 84 height 12
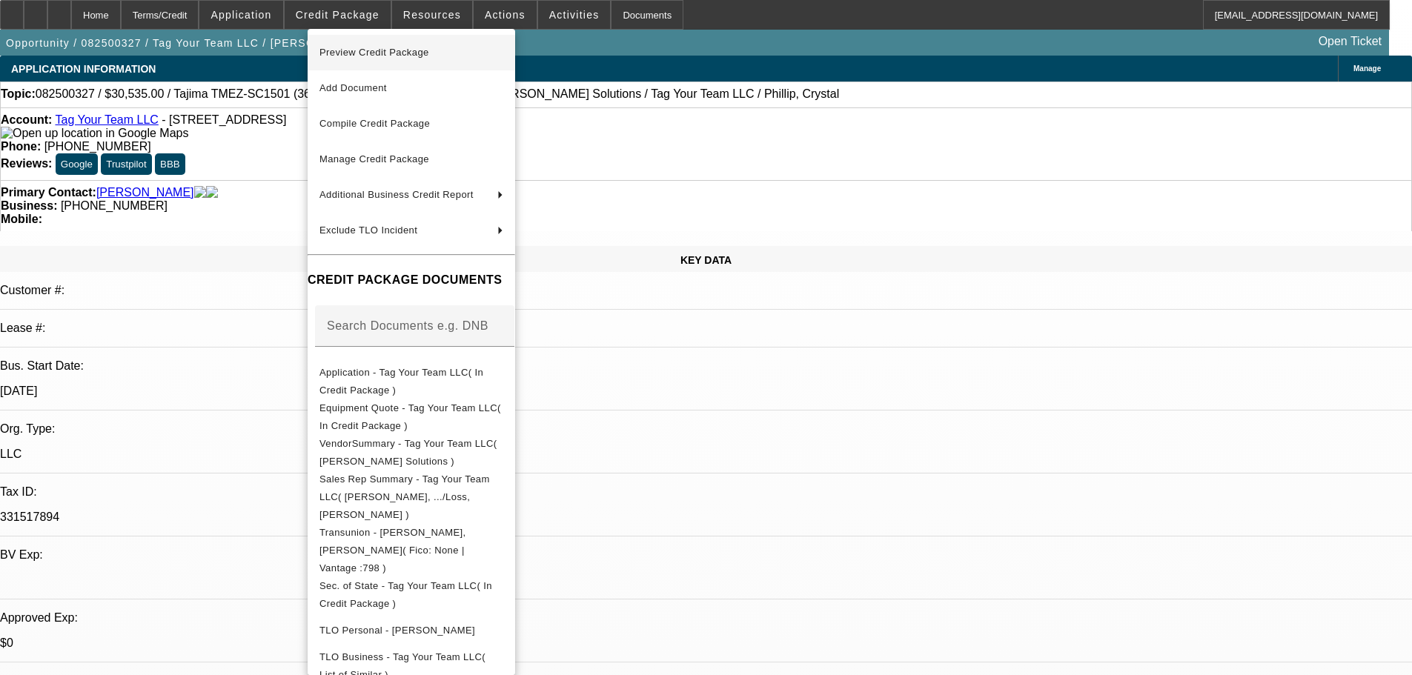
click at [374, 54] on span "Preview Credit Package" at bounding box center [375, 52] width 110 height 11
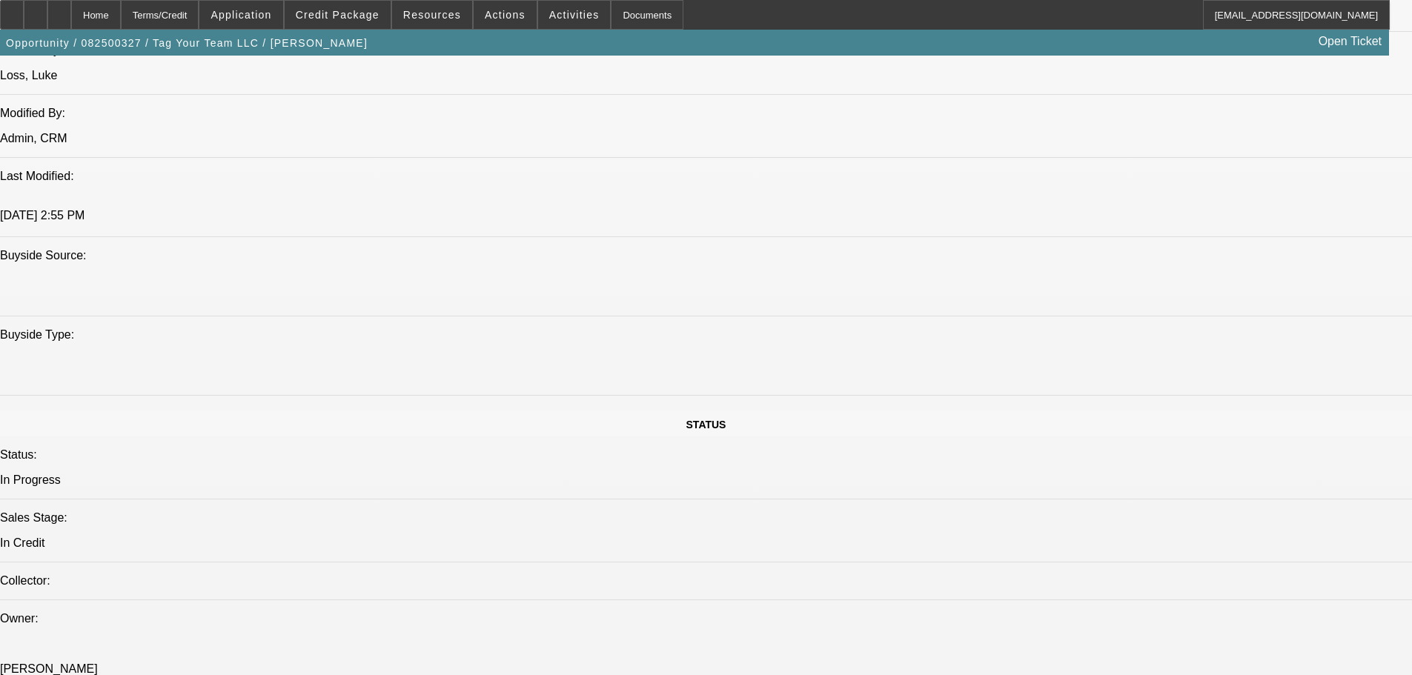
scroll to position [692, 0]
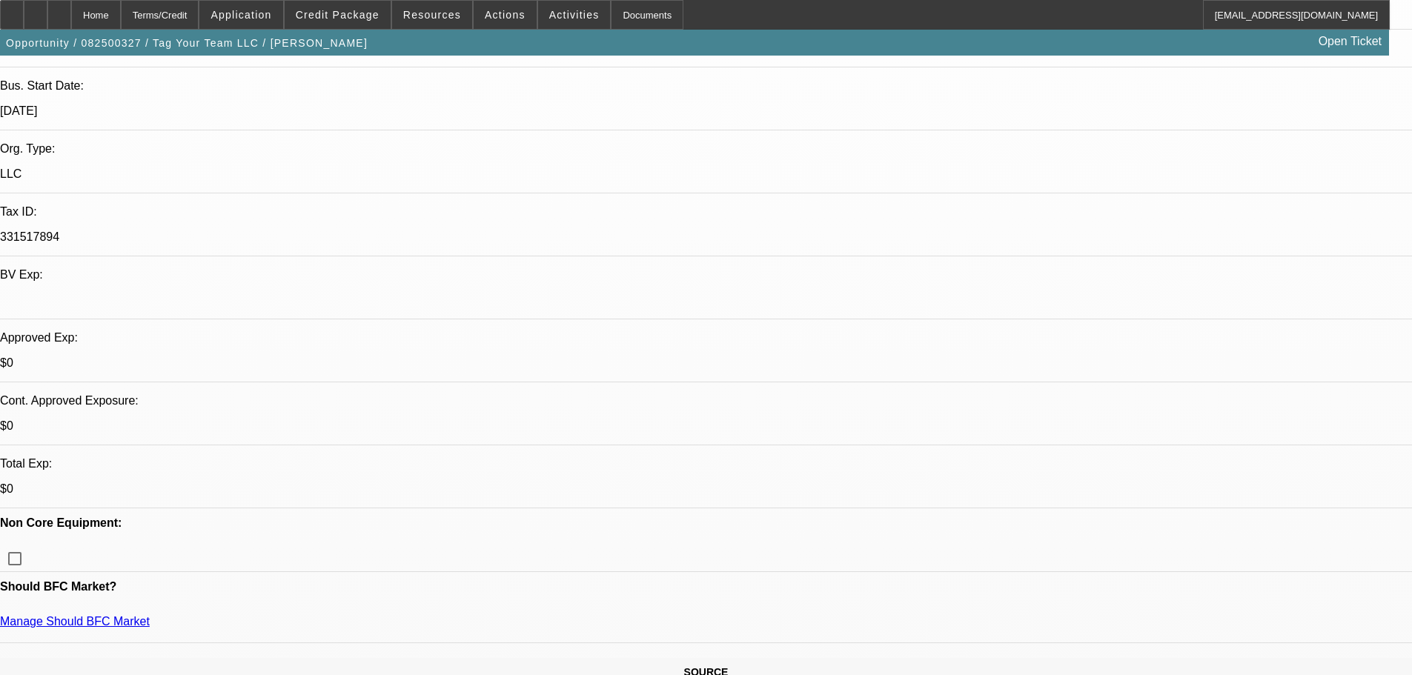
scroll to position [0, 0]
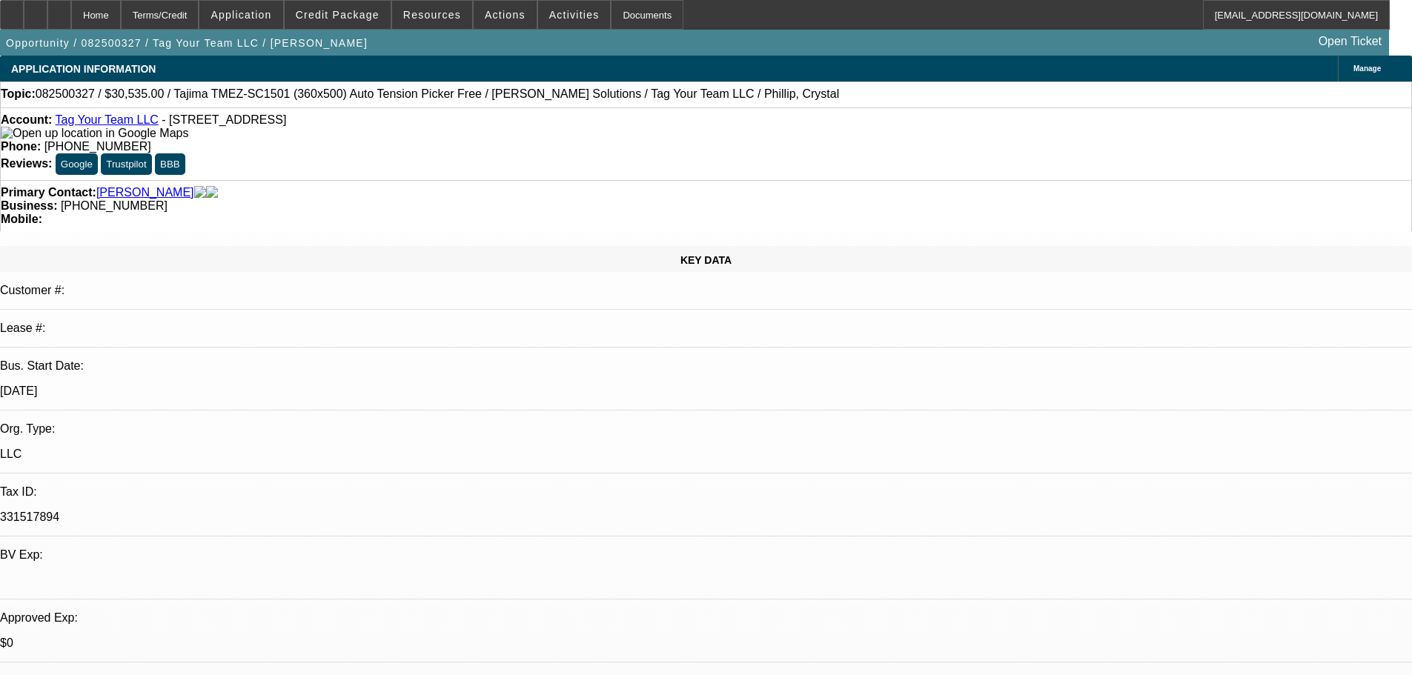
click at [36, 135] on img at bounding box center [95, 133] width 188 height 13
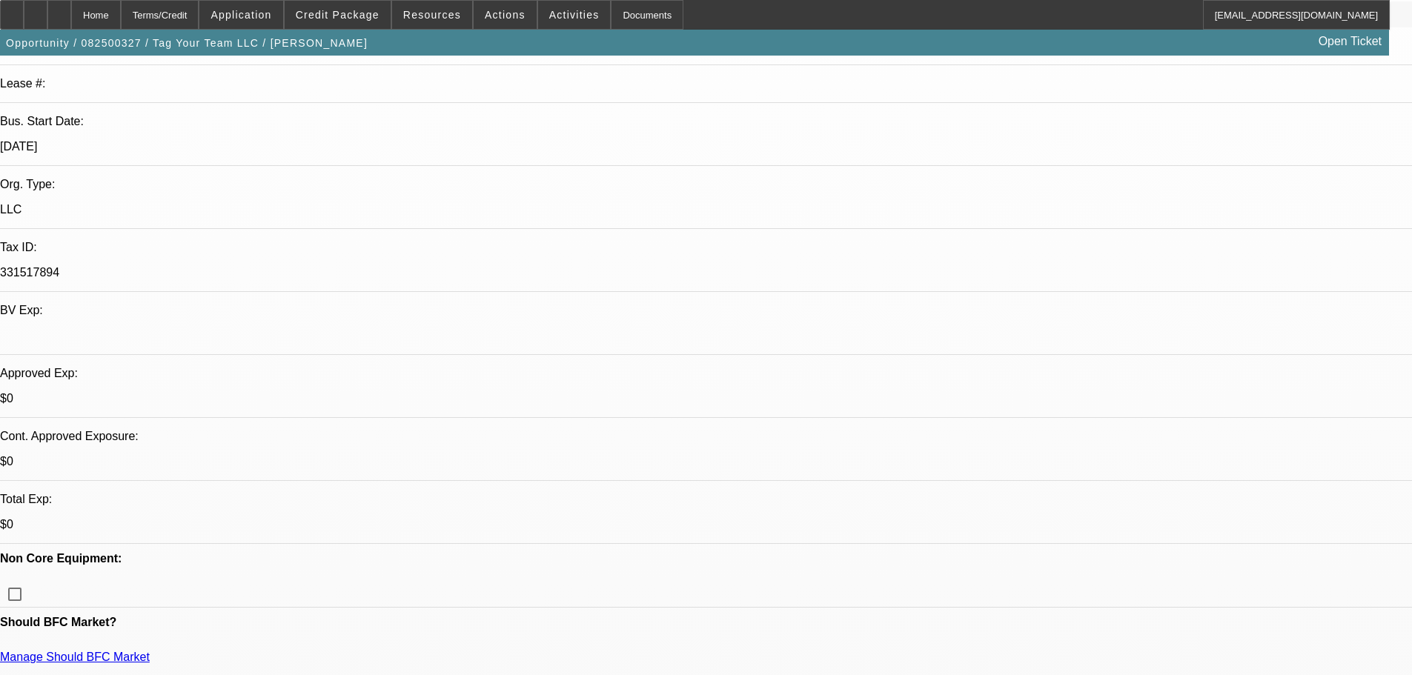
scroll to position [519, 0]
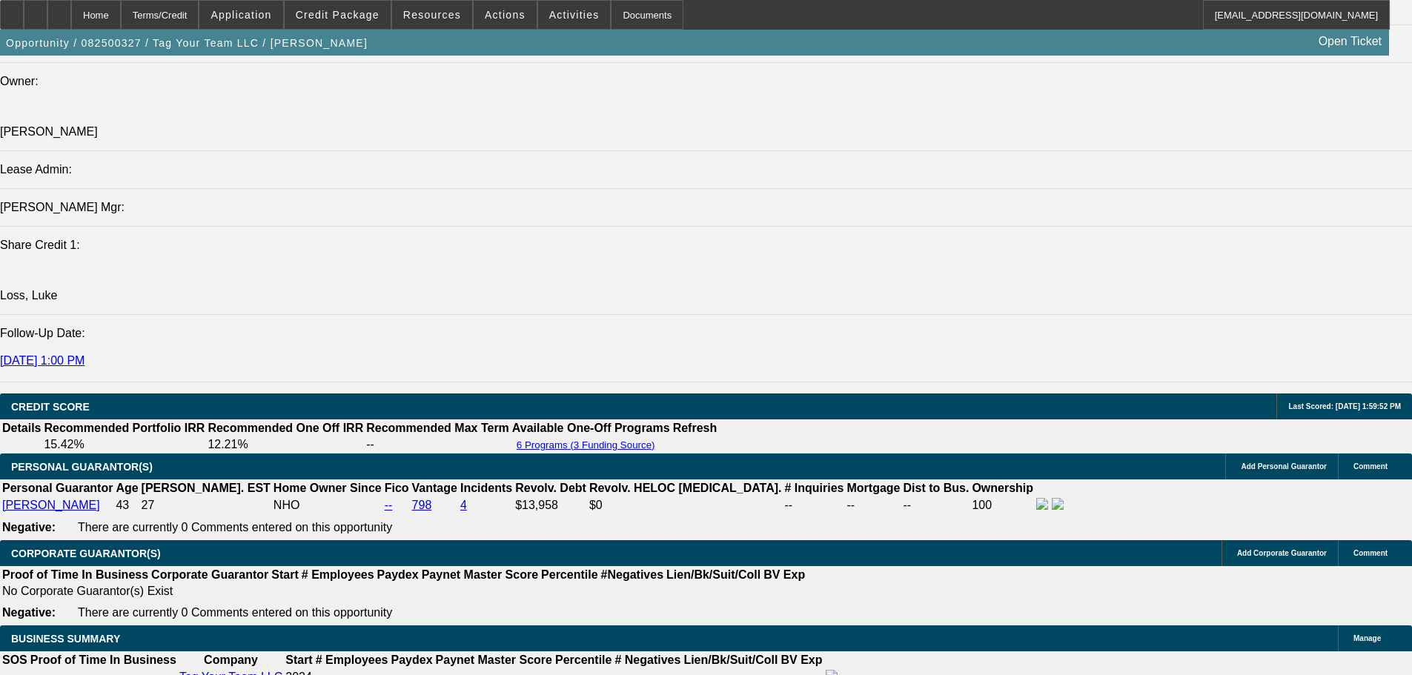
scroll to position [1854, 0]
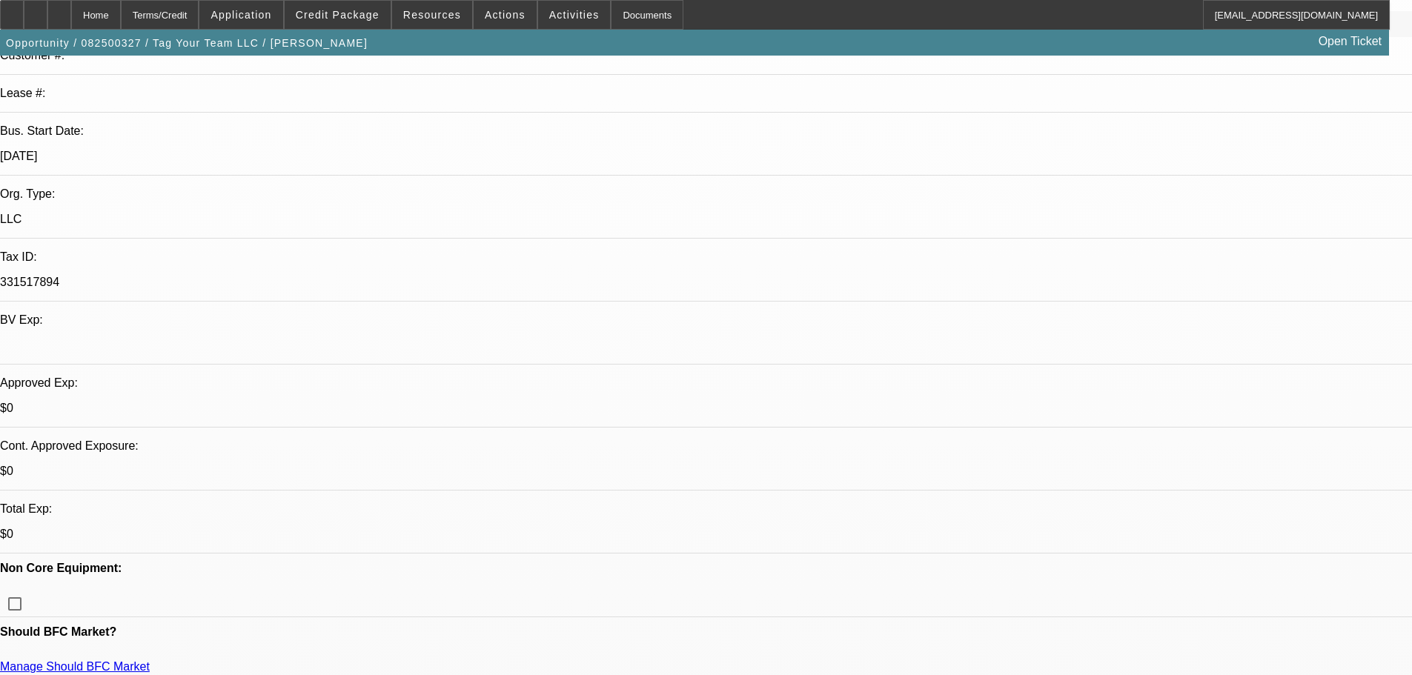
scroll to position [371, 0]
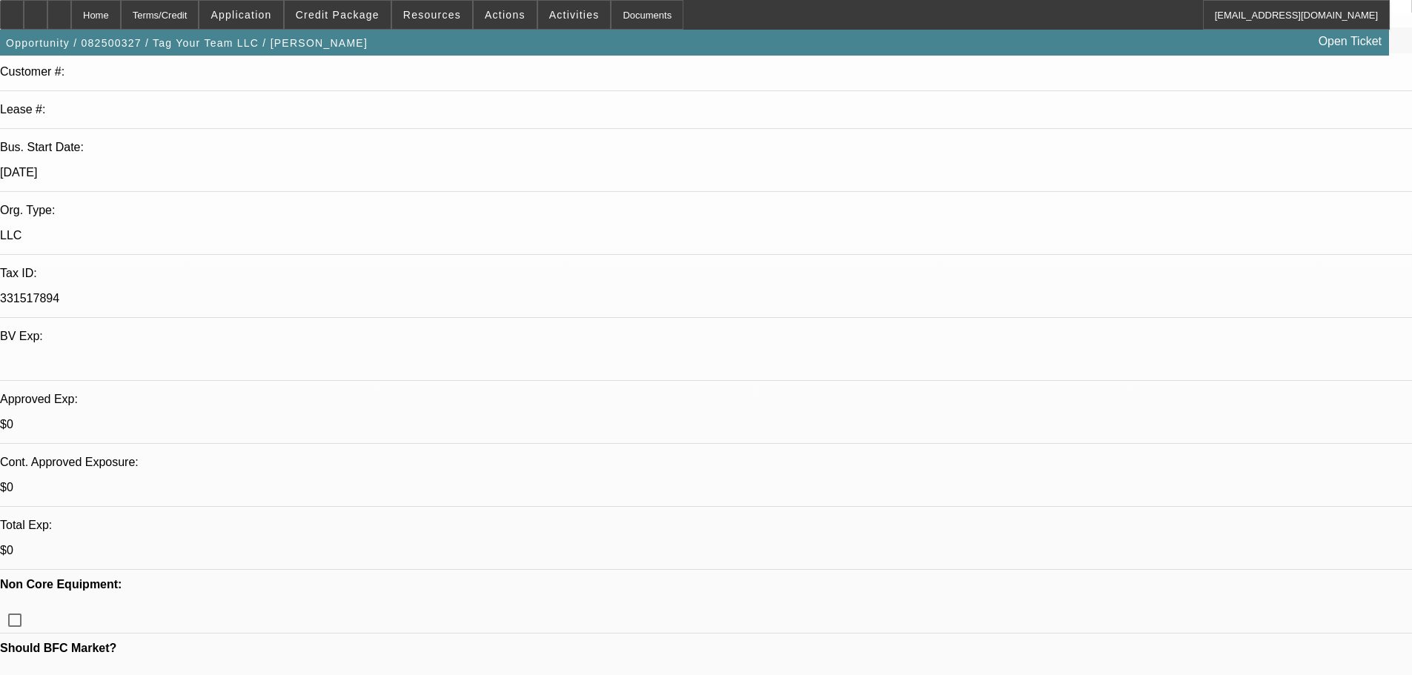
scroll to position [74, 0]
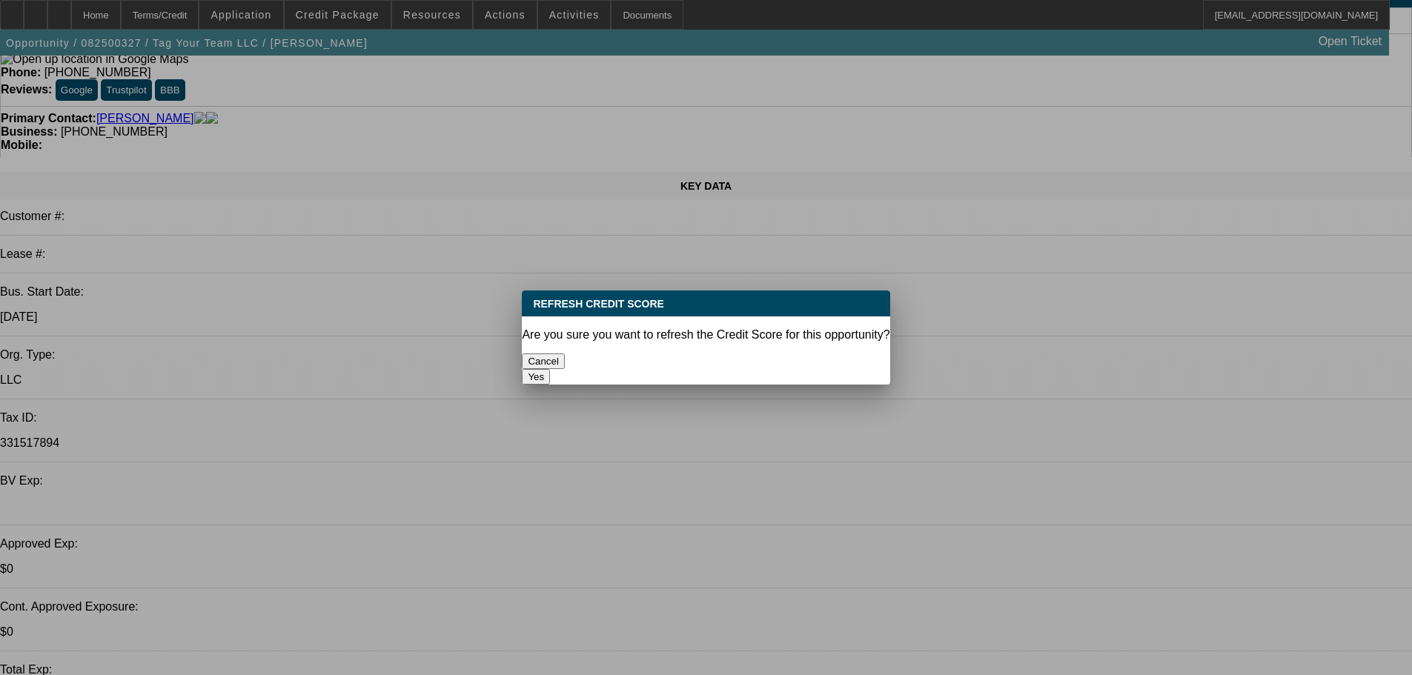
scroll to position [0, 0]
click at [550, 369] on button "Yes" at bounding box center [536, 377] width 28 height 16
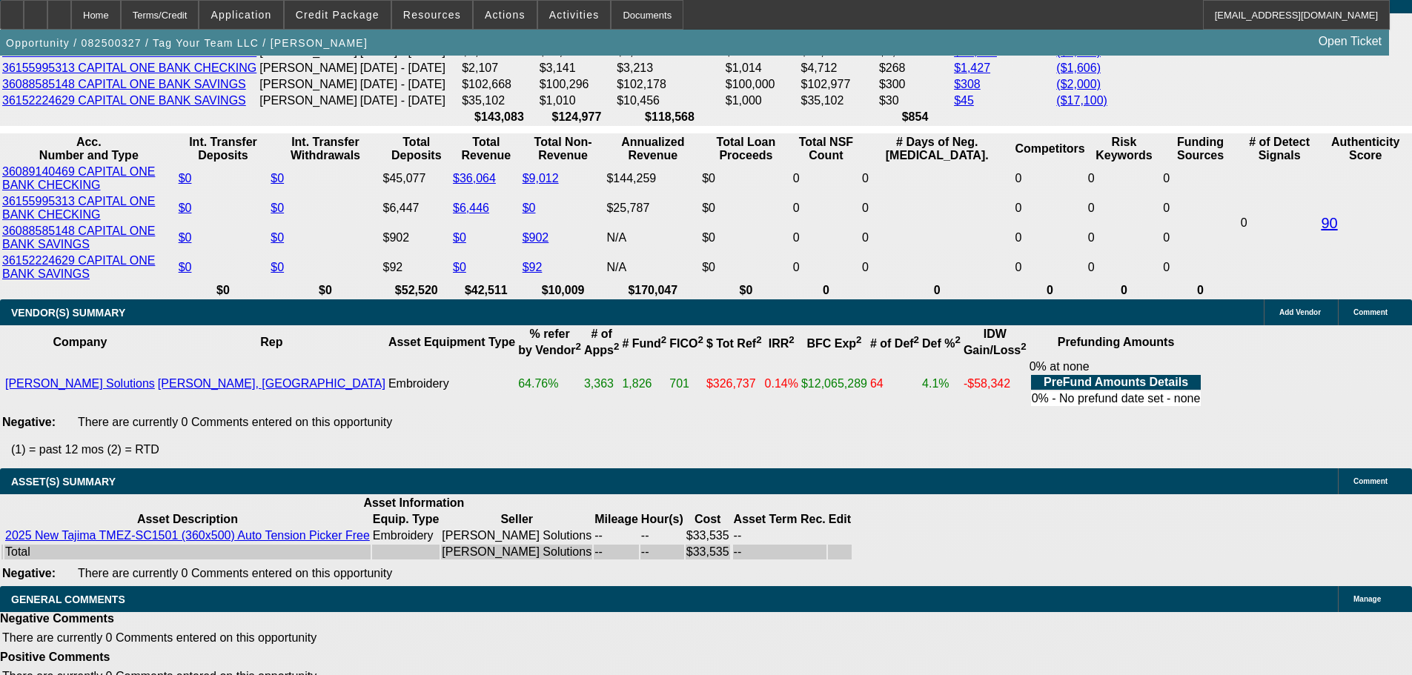
scroll to position [2743, 0]
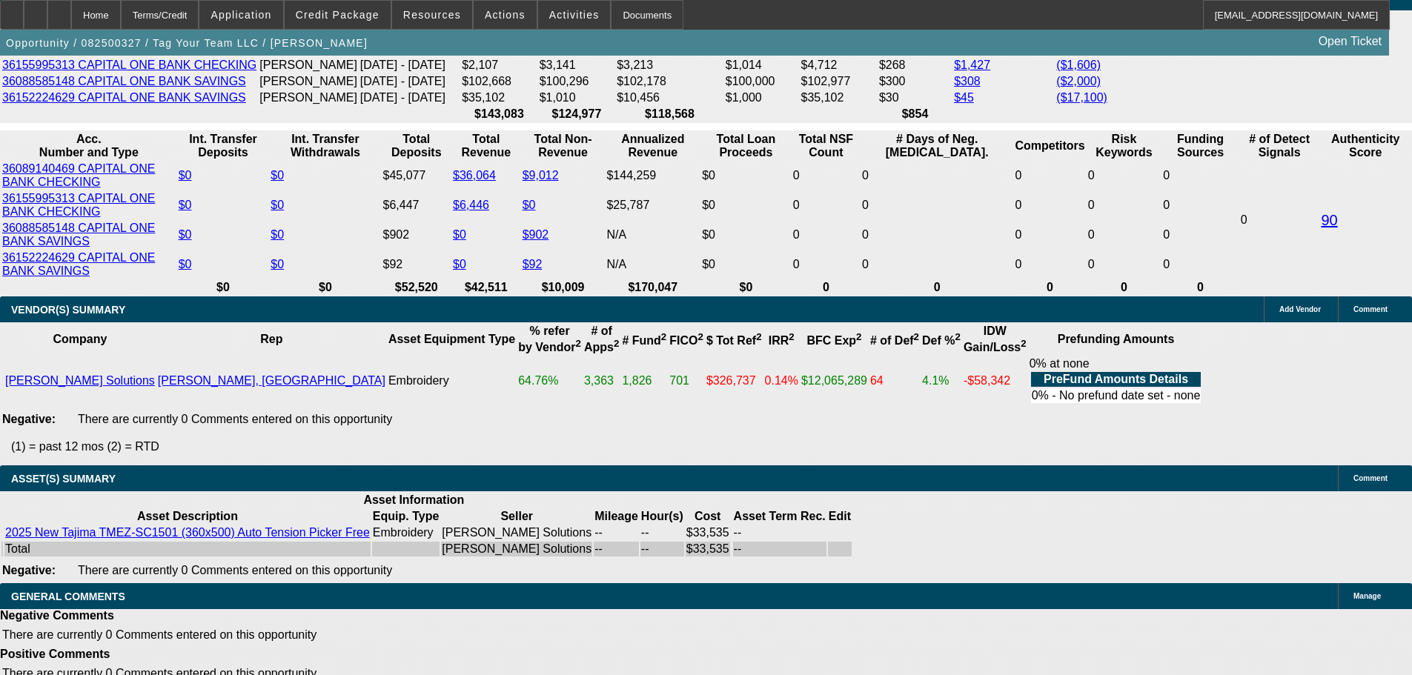
select select "3"
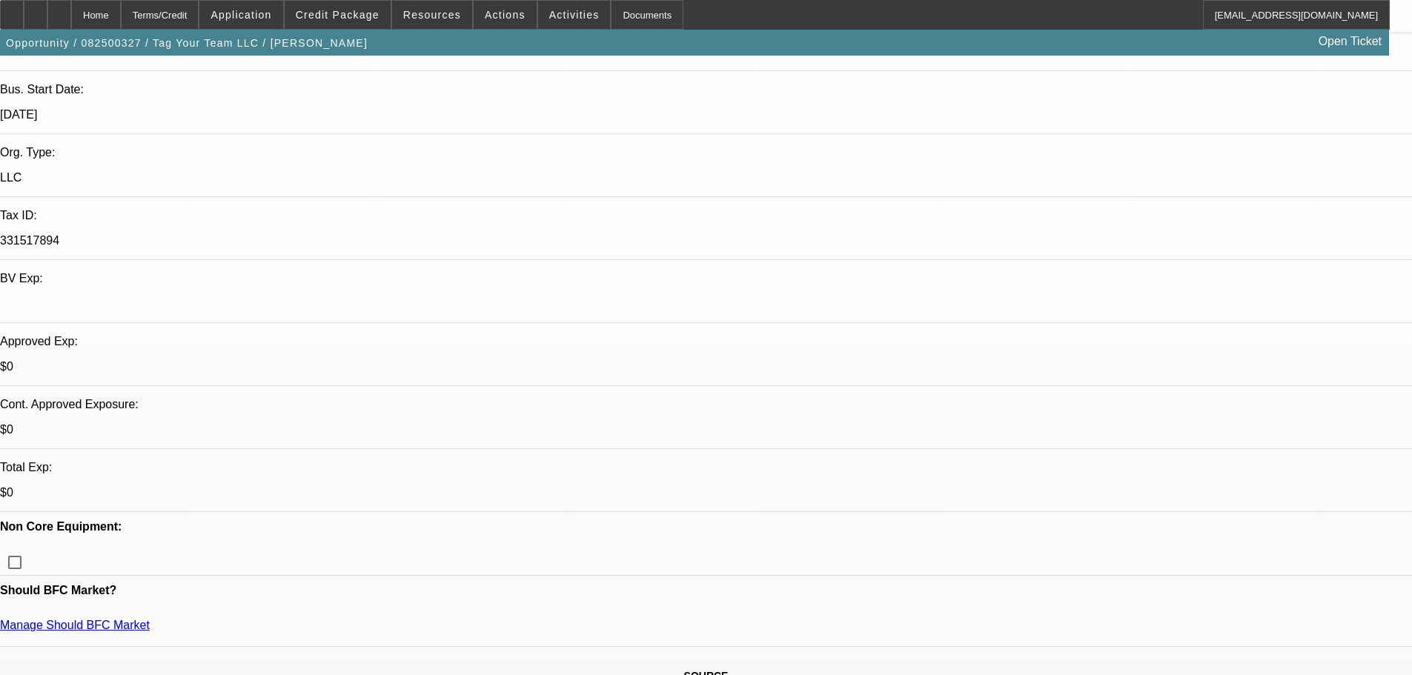
scroll to position [297, 0]
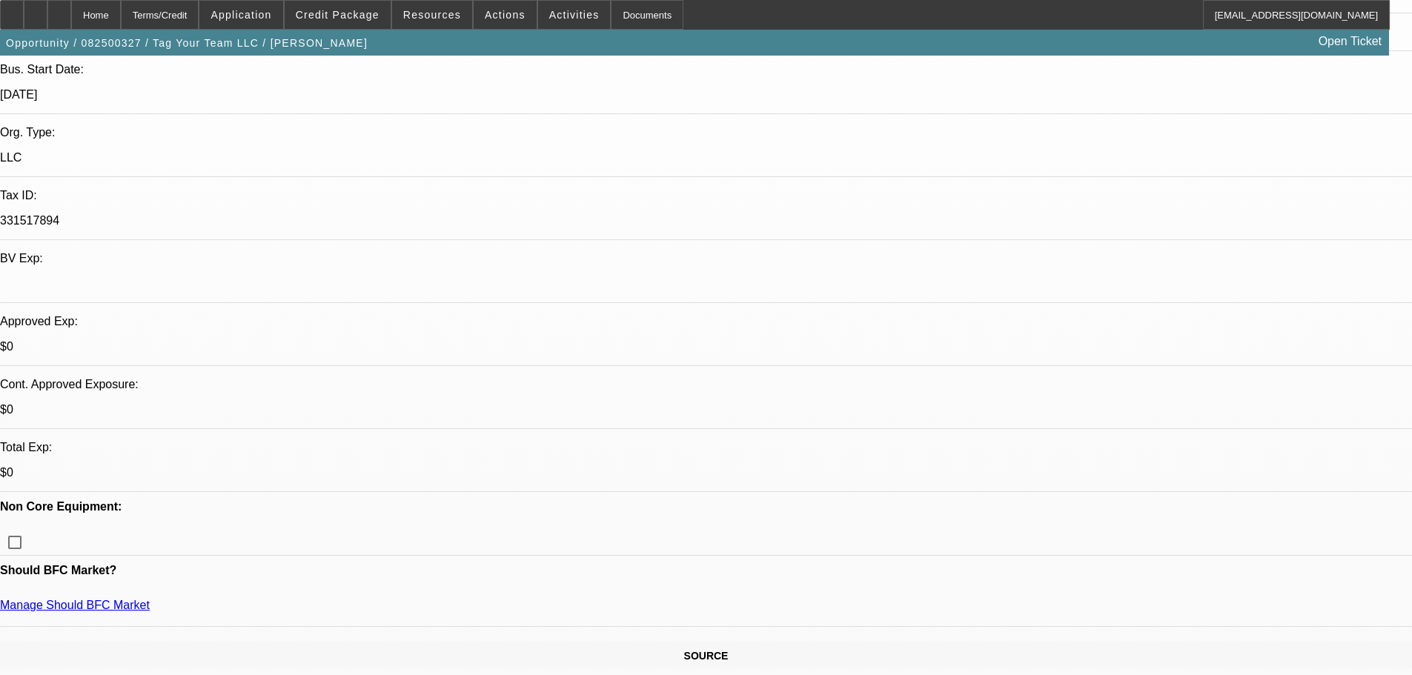
type textarea "GOOD LUCK"
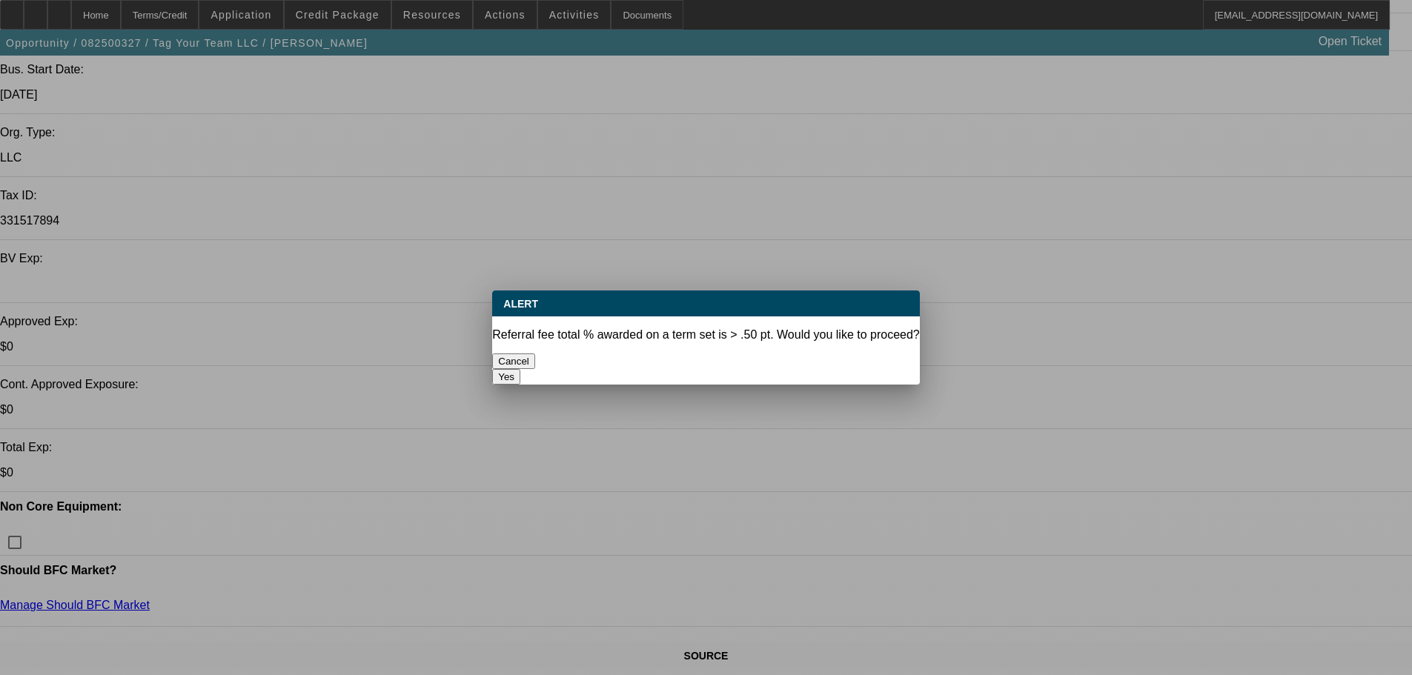
click at [520, 369] on button "Yes" at bounding box center [506, 377] width 28 height 16
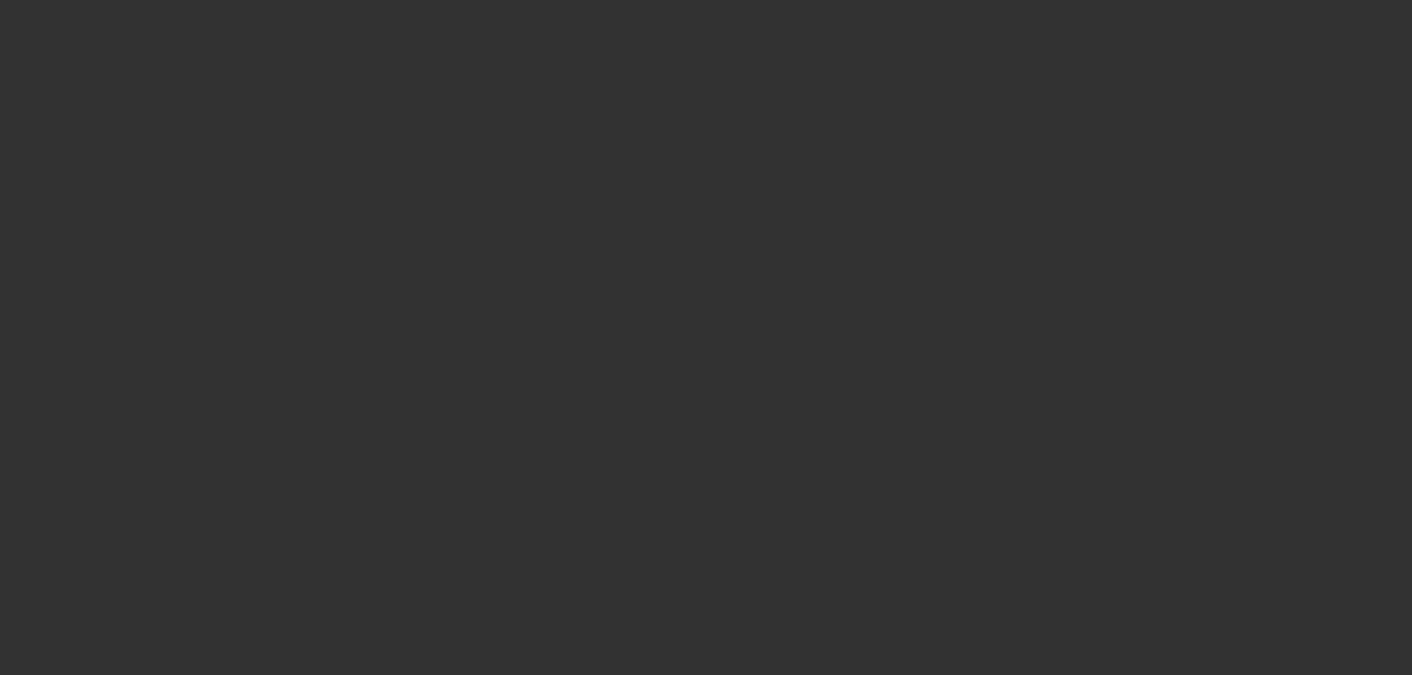
select select "0"
select select "2"
select select "0.1"
select select "4"
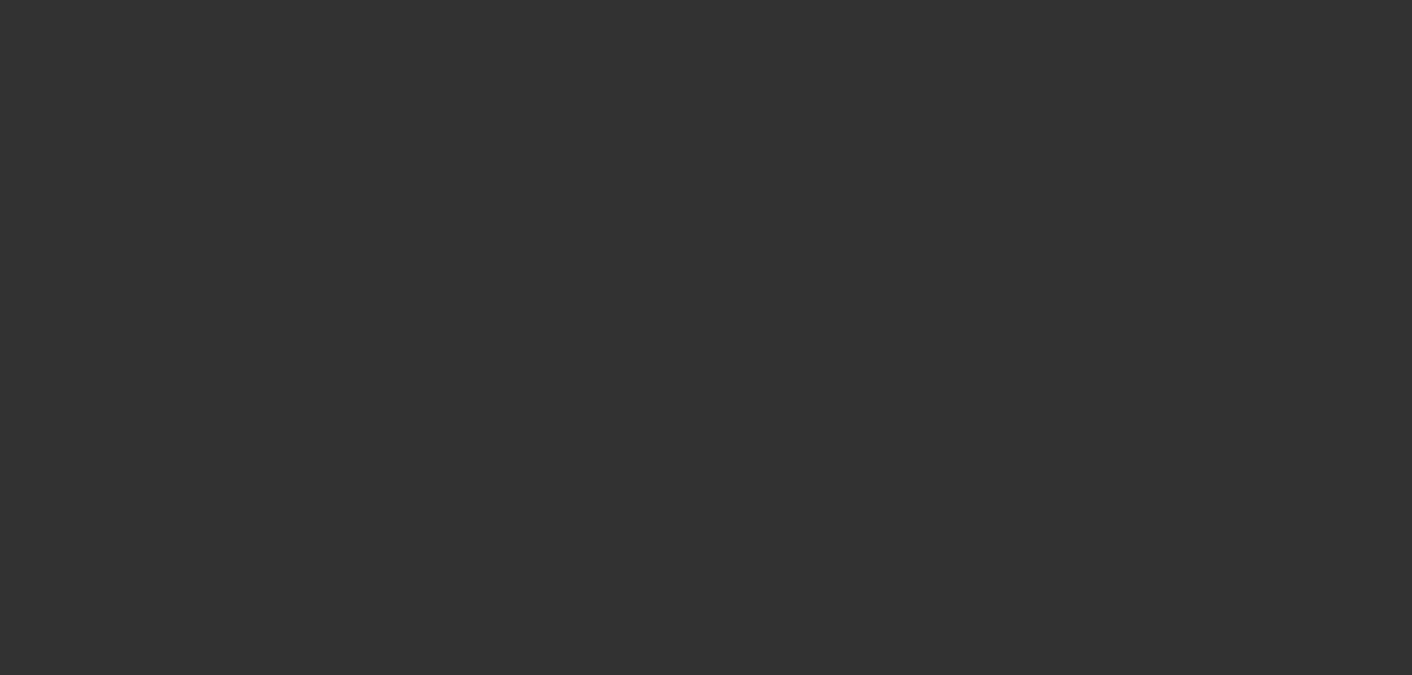
select select "0"
select select "2"
select select "0"
select select "6"
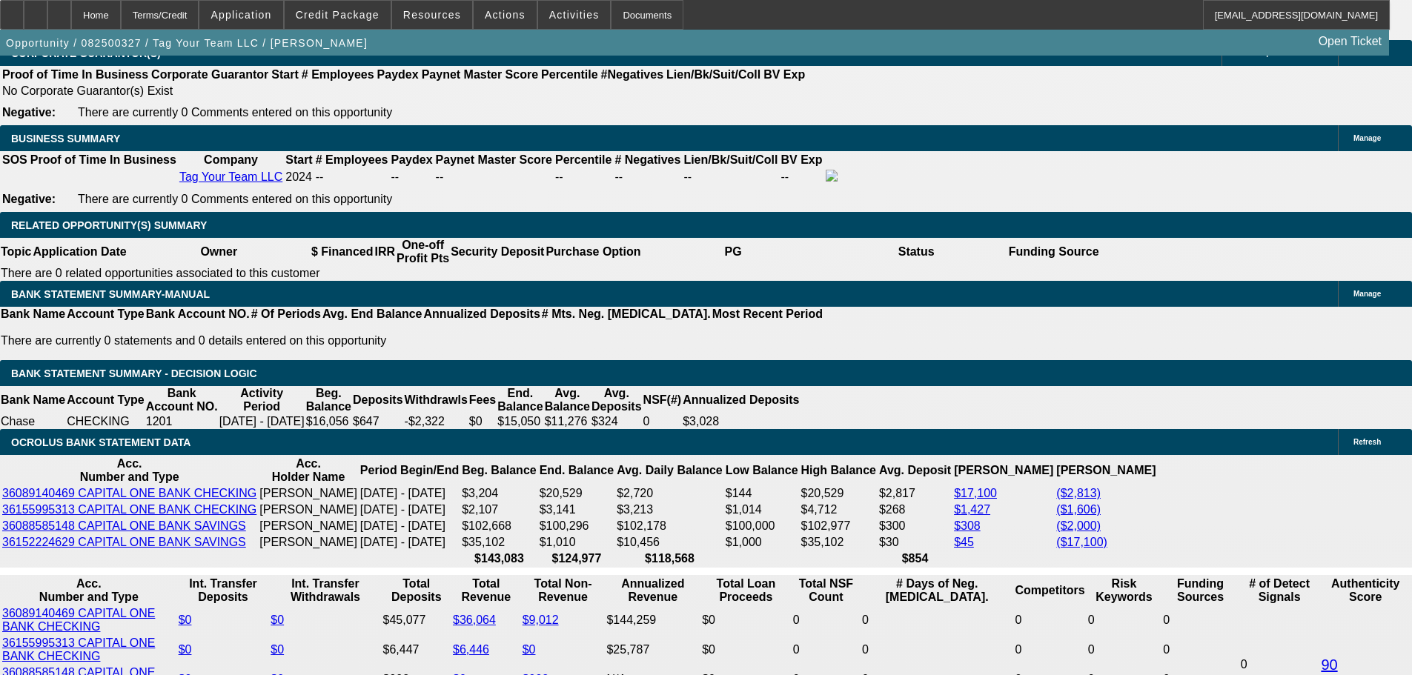
scroll to position [2892, 0]
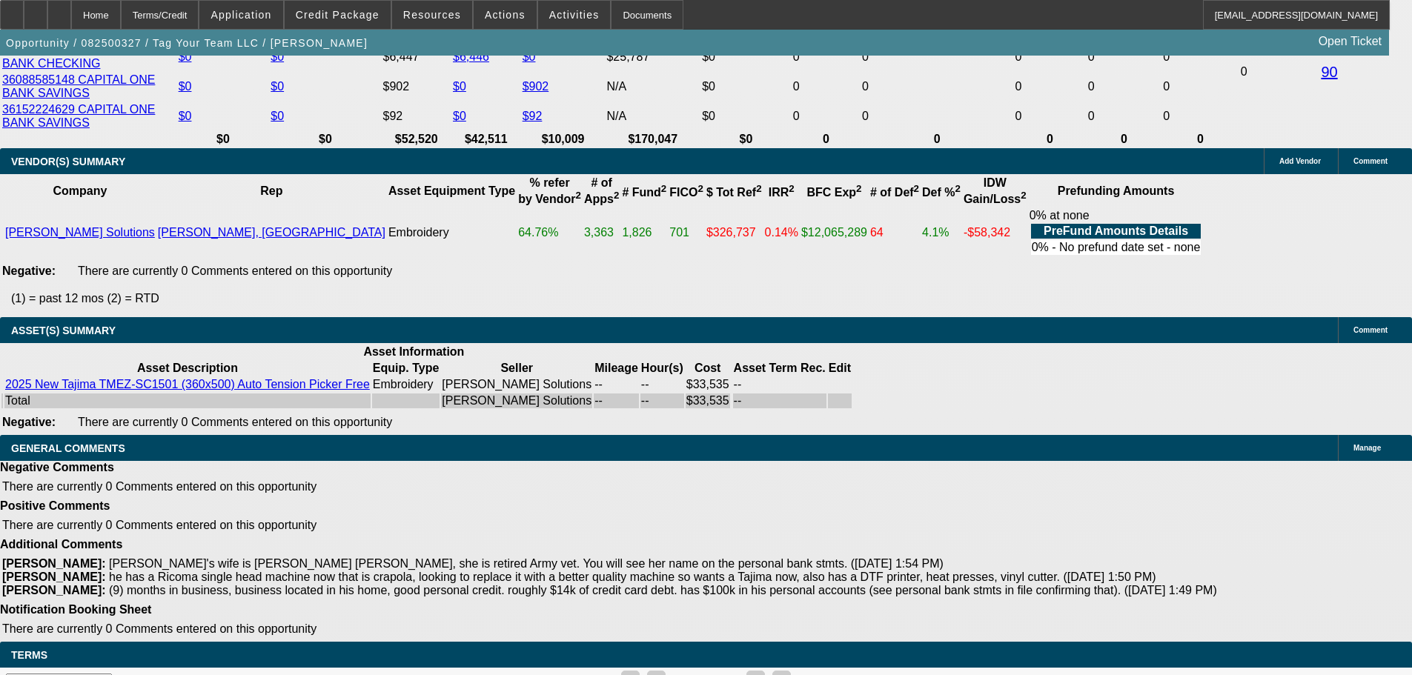
select select "3"
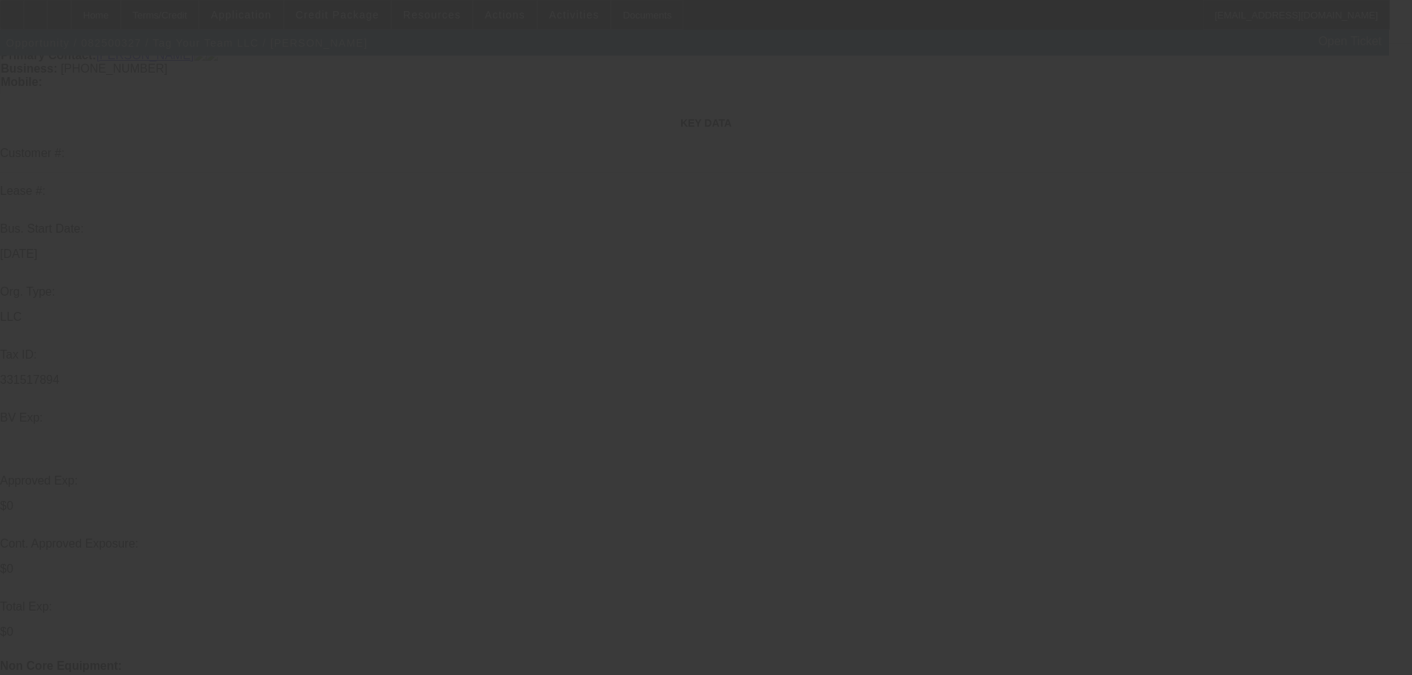
scroll to position [297, 0]
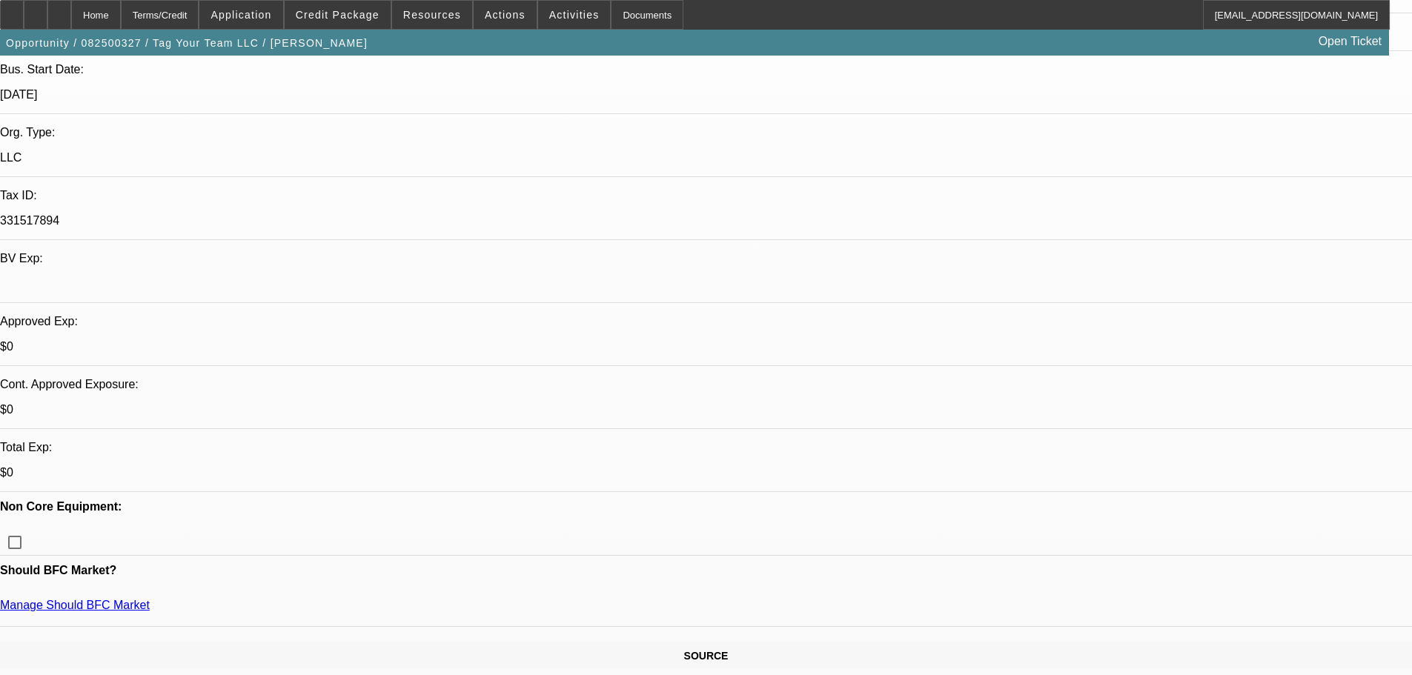
type textarea "GOOD LUCK"
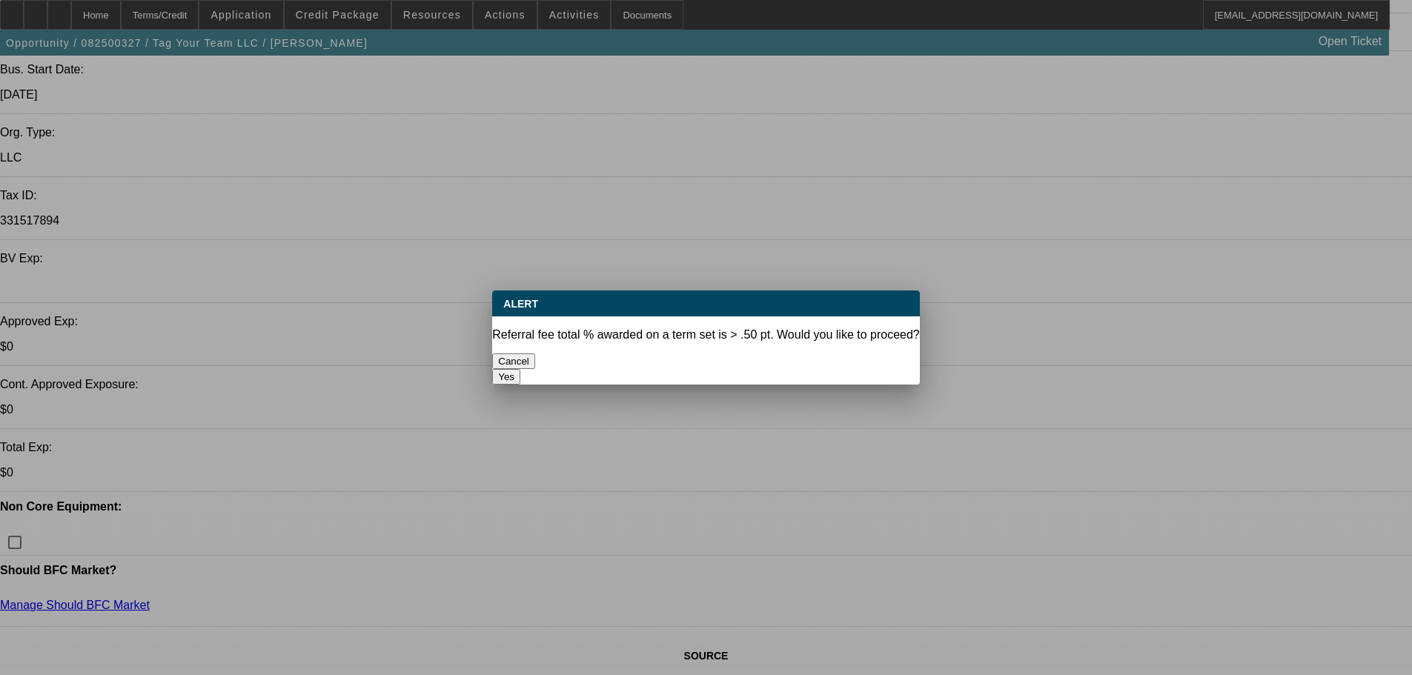
click at [520, 369] on button "Yes" at bounding box center [506, 377] width 28 height 16
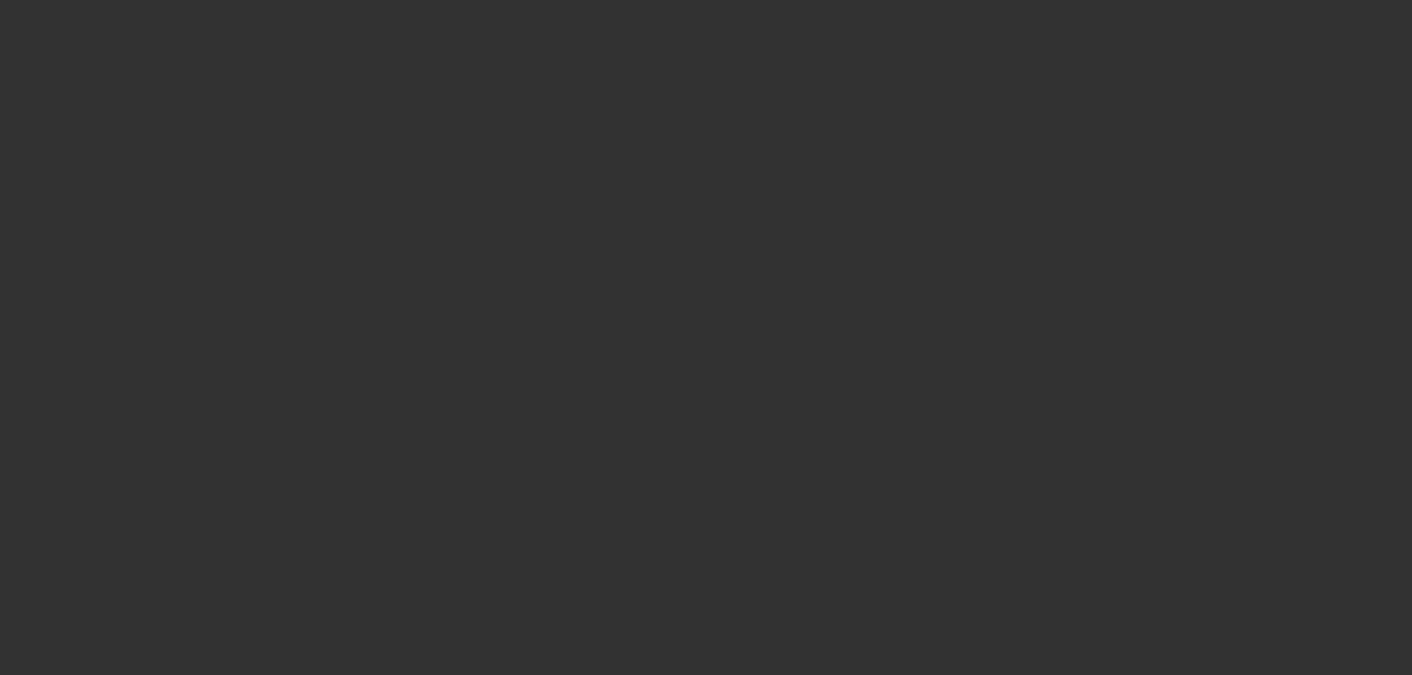
select select "0"
select select "2"
select select "0.1"
select select "4"
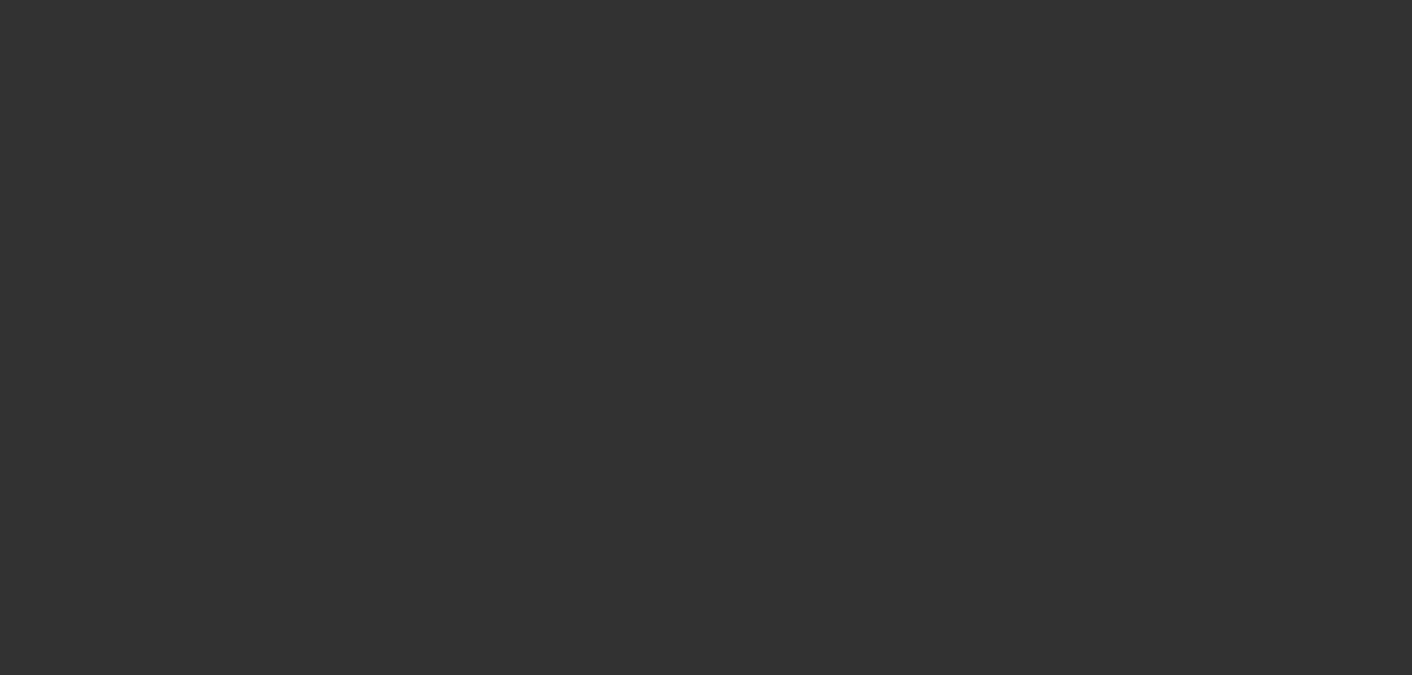
select select "0"
select select "2"
select select "0"
select select "6"
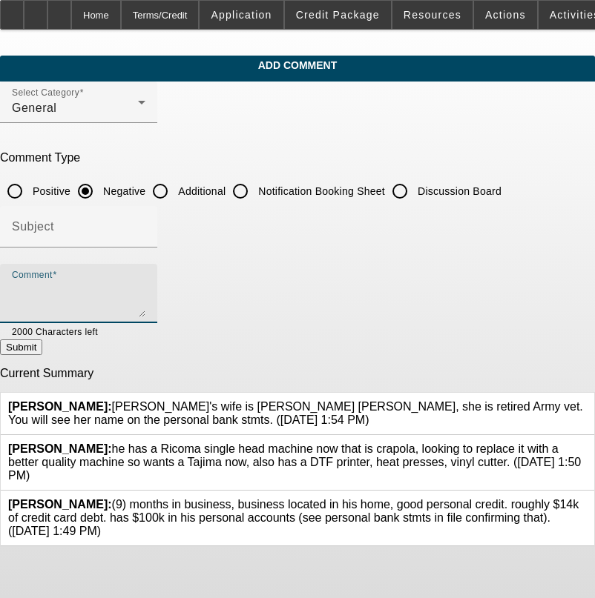
click at [145, 284] on textarea "Comment" at bounding box center [78, 300] width 133 height 36
click at [145, 288] on textarea "UNDER YEAR IN BIZ, $2500 AIR," at bounding box center [78, 300] width 133 height 36
click at [145, 286] on textarea "UNDER YEAR IN BIZ, $2500 AIR, SOME HIGH REV LIMITS ONLY OWES $13,000 THOUGH, NU…" at bounding box center [78, 300] width 133 height 36
click at [110, 308] on textarea "UNDER YEAR IN BIZ, $2500 AIR, SOME HIGH REV LIMITS ONLY OWES $13,000 THOUGH, NU…" at bounding box center [78, 300] width 133 height 36
click at [145, 308] on textarea "UNDER YEAR IN BIZ, $2500 AIR, SOME HIGH REV LIMITS ONLY OWES $13,000 THOUGH, NU…" at bounding box center [78, 300] width 133 height 36
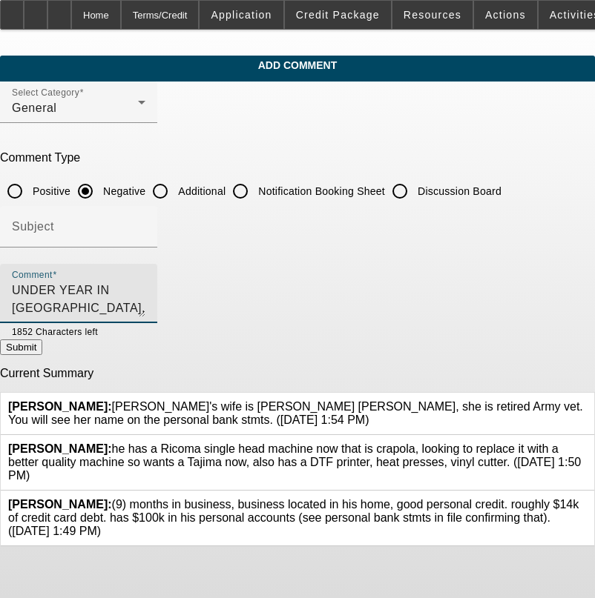
click at [145, 306] on textarea "UNDER YEAR IN BIZ, $2500 AIR, SOME HIGH REV LIMITS ONLY OWES $13,000 THOUGH, NU…" at bounding box center [78, 300] width 133 height 36
type textarea "UNDER YEAR IN BIZ, $2500 AIR, SOME HIGH REV LIMITS ONLY OWES $13,000 THOUGH, NU…"
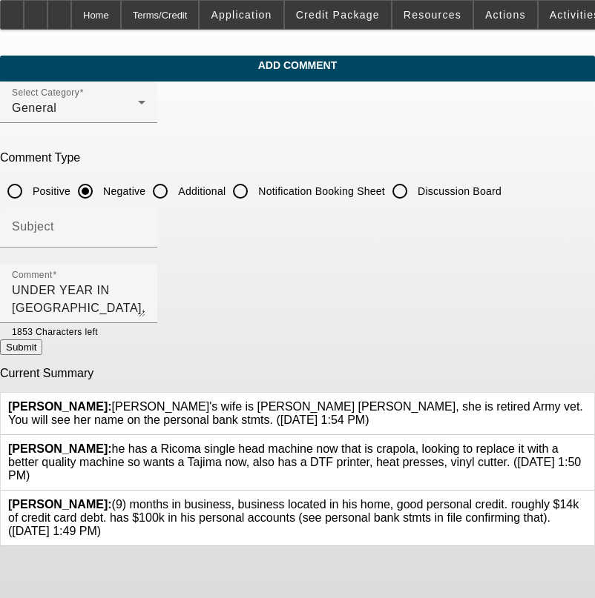
click at [42, 352] on button "Submit" at bounding box center [21, 348] width 42 height 16
